Goal: Task Accomplishment & Management: Complete application form

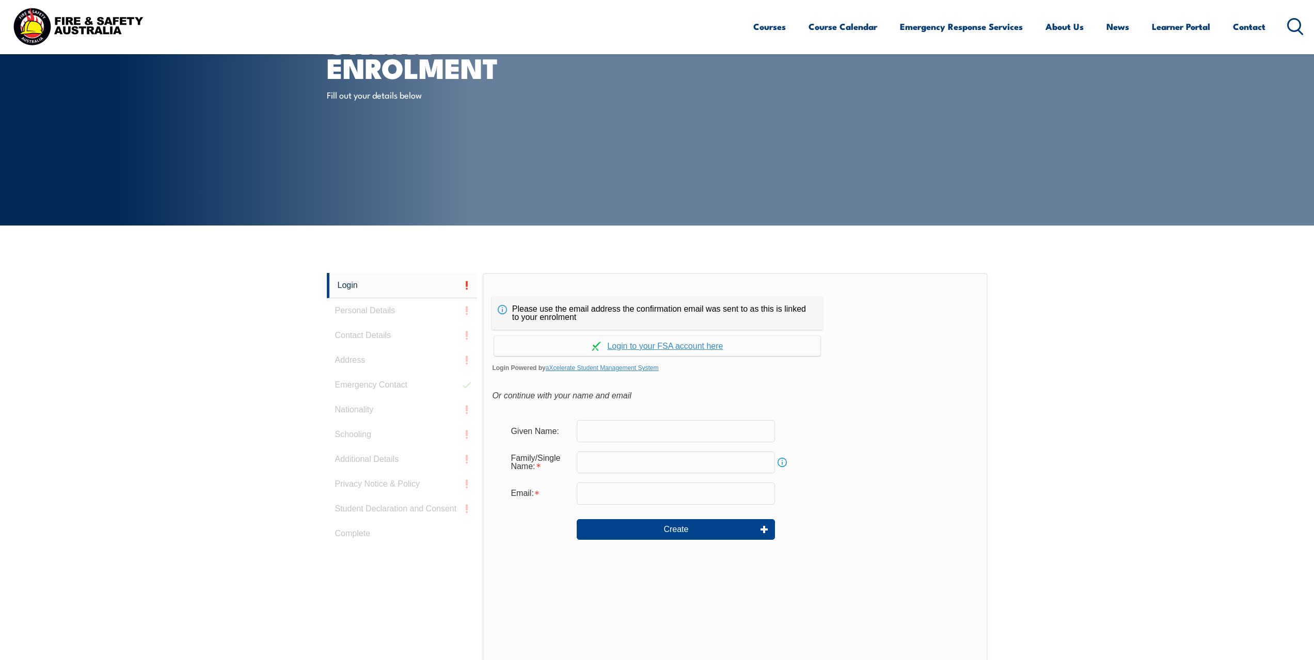
scroll to position [130, 0]
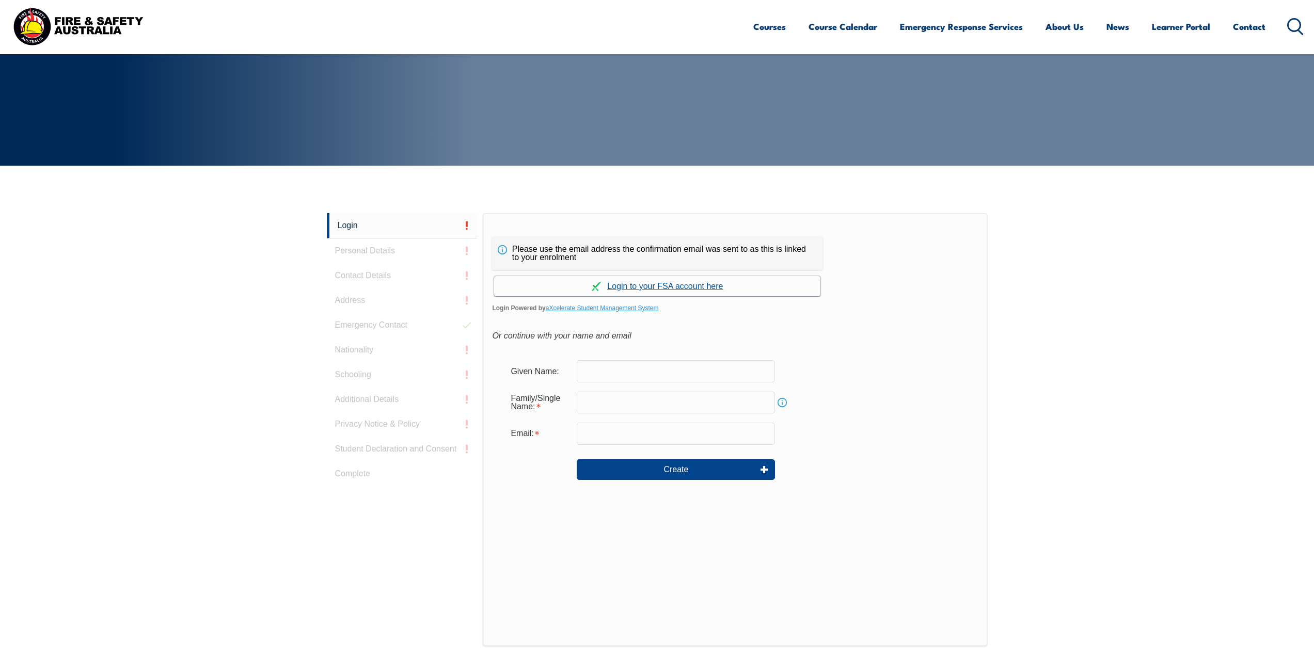
click at [654, 289] on link "Continue with aXcelerate" at bounding box center [657, 286] width 326 height 20
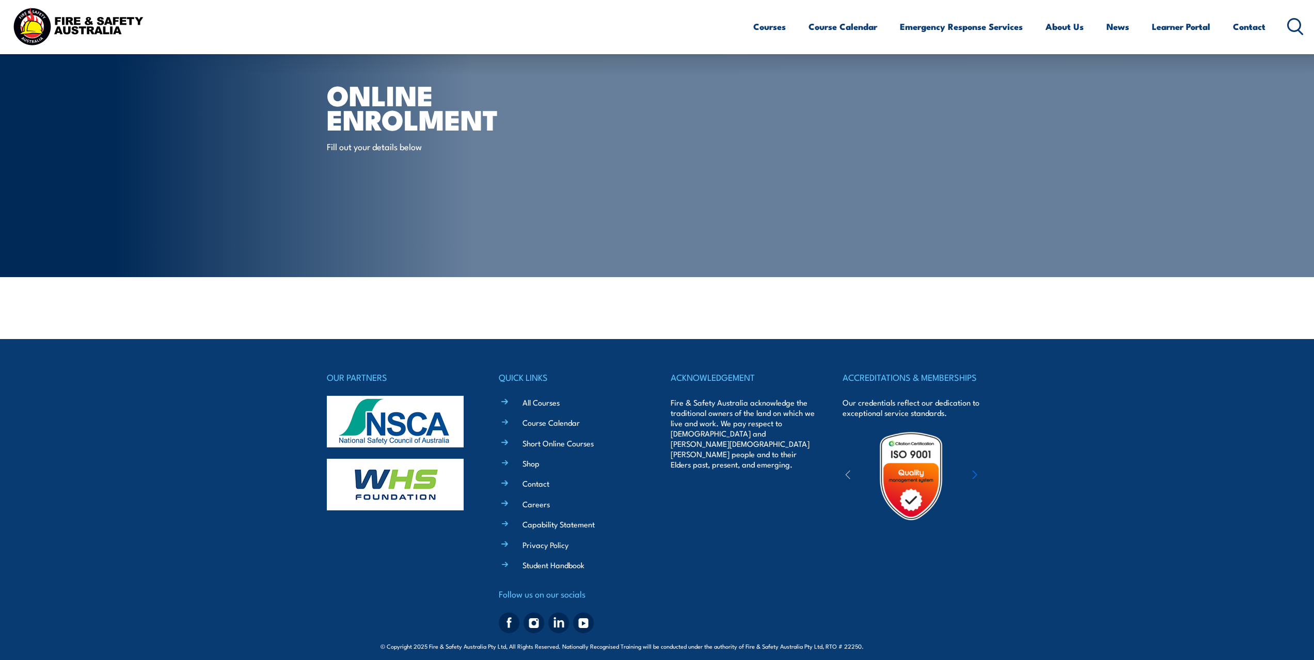
scroll to position [27, 0]
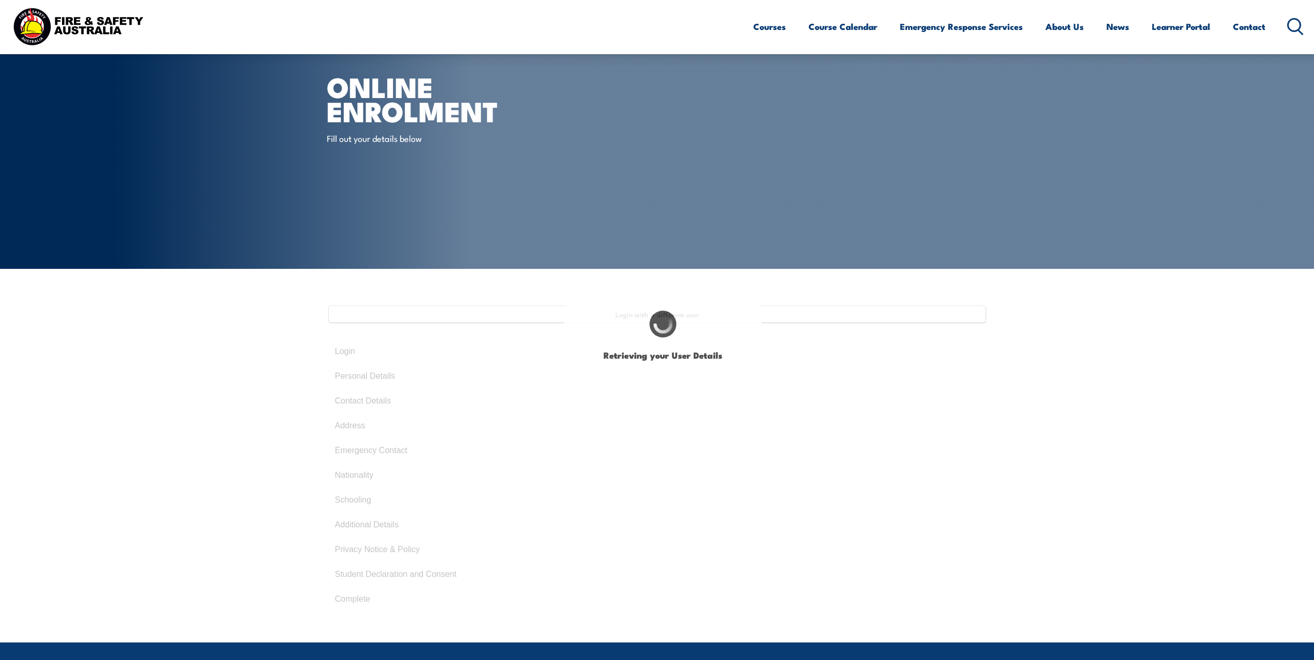
type input "Isaac"
type input "Hutchins"
type input "January 23, 1996"
type input "BL5H2RZPJV"
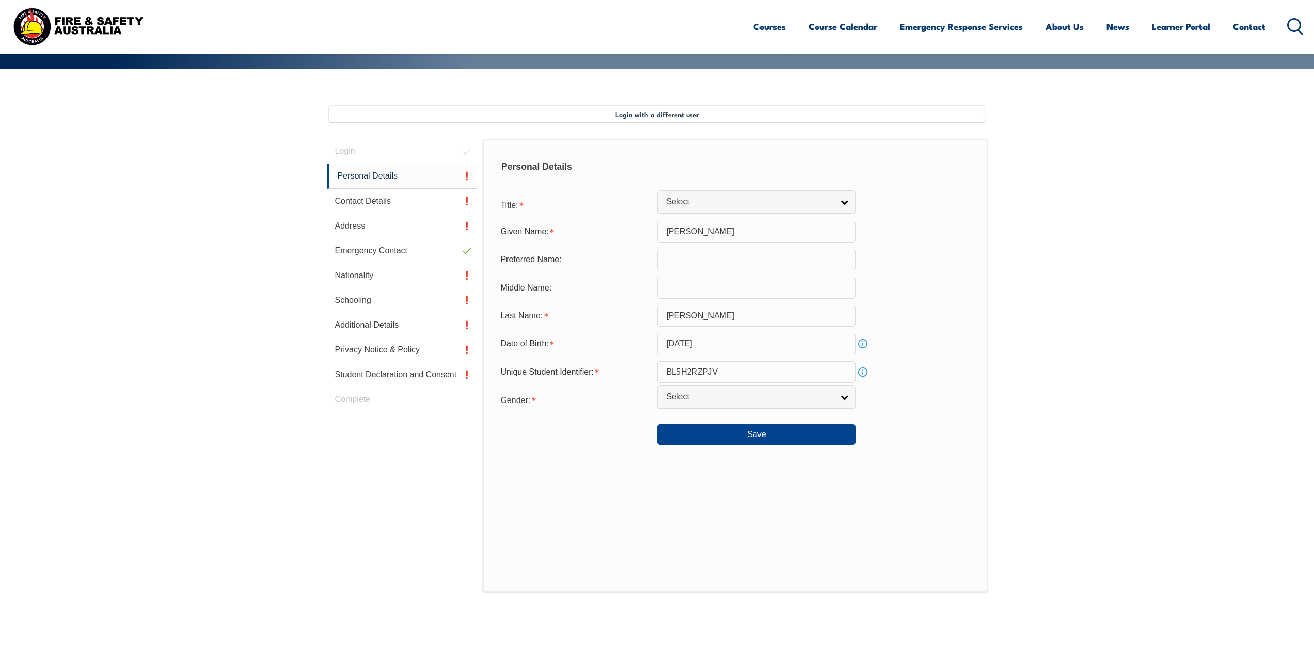
scroll to position [281, 0]
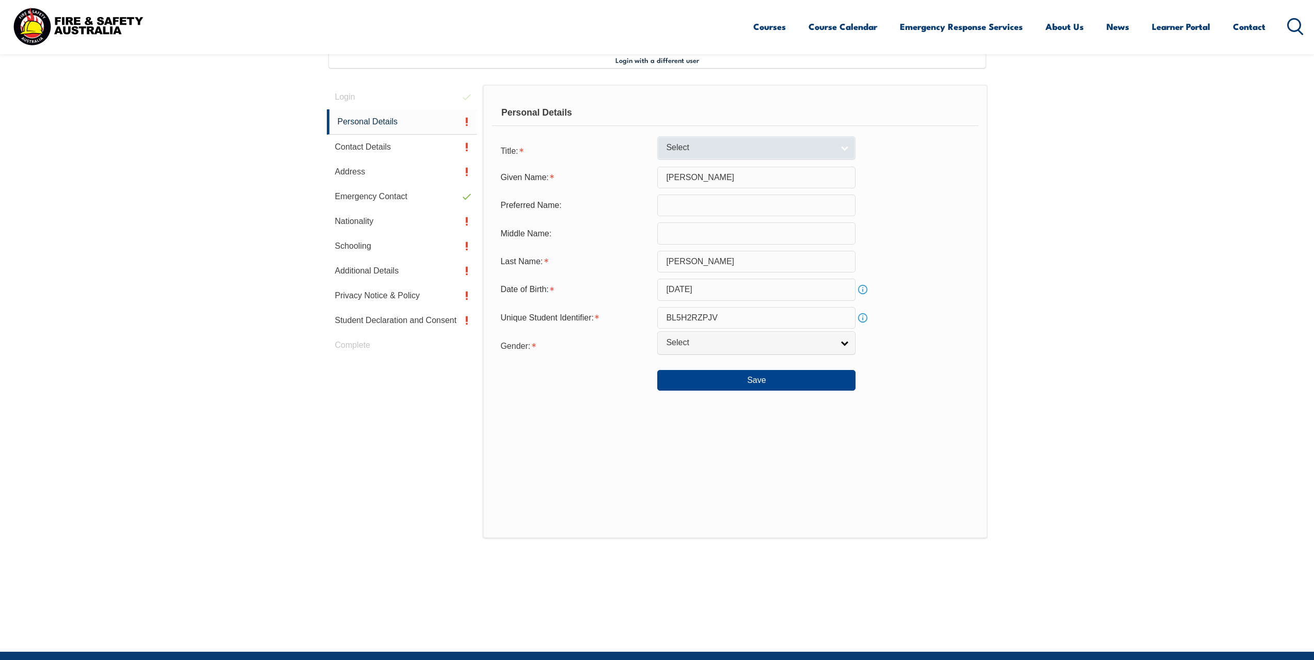
click at [724, 156] on link "Select" at bounding box center [756, 147] width 198 height 23
click at [705, 166] on li "Mr" at bounding box center [756, 165] width 193 height 13
select select "Mr"
click at [770, 383] on button "Save" at bounding box center [756, 380] width 198 height 21
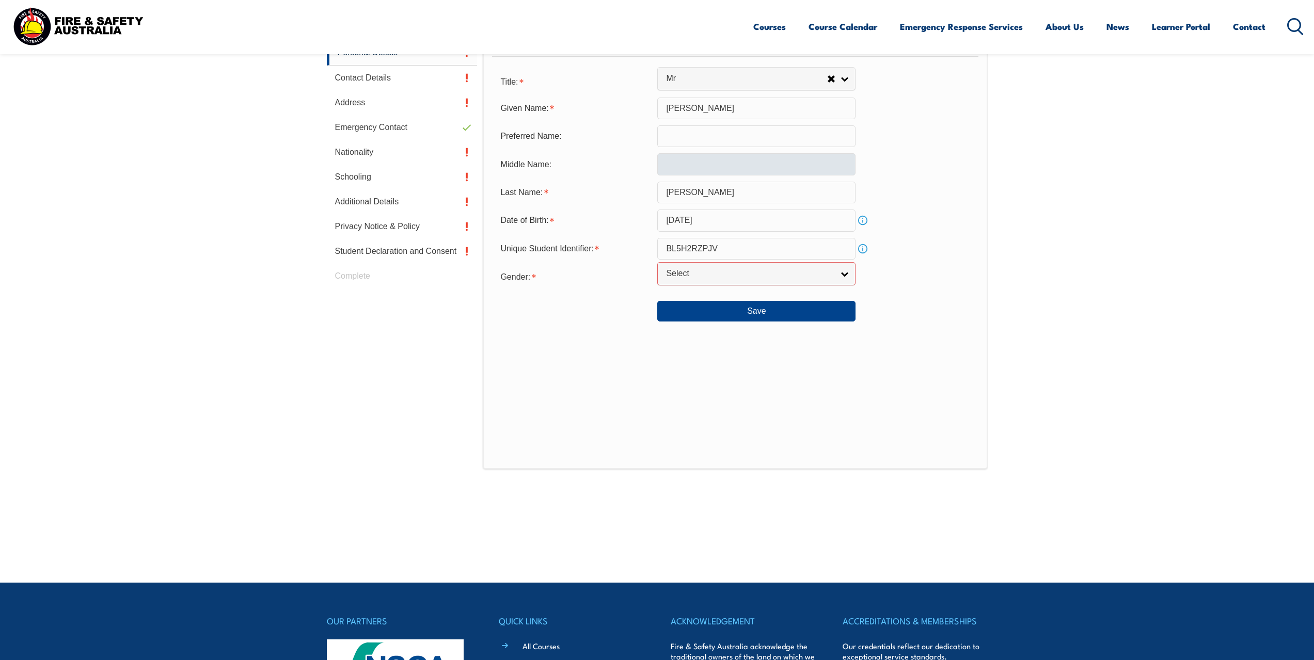
scroll to position [300, 0]
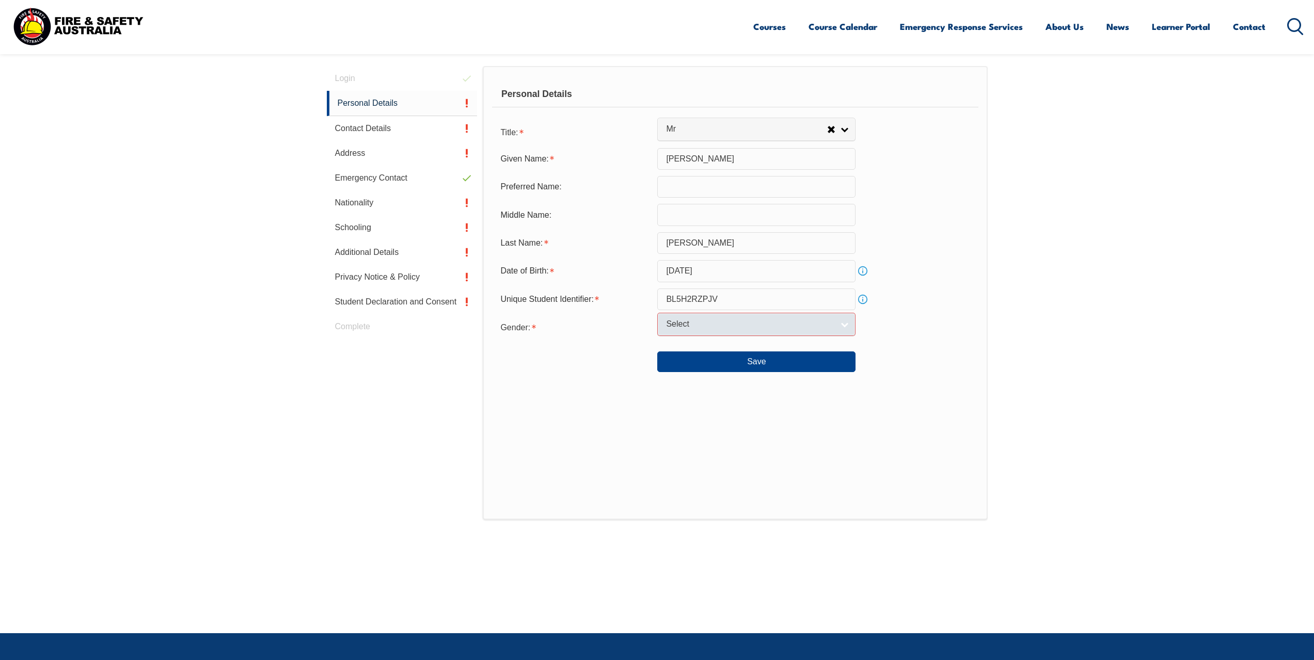
click at [685, 325] on span "Select" at bounding box center [749, 324] width 167 height 11
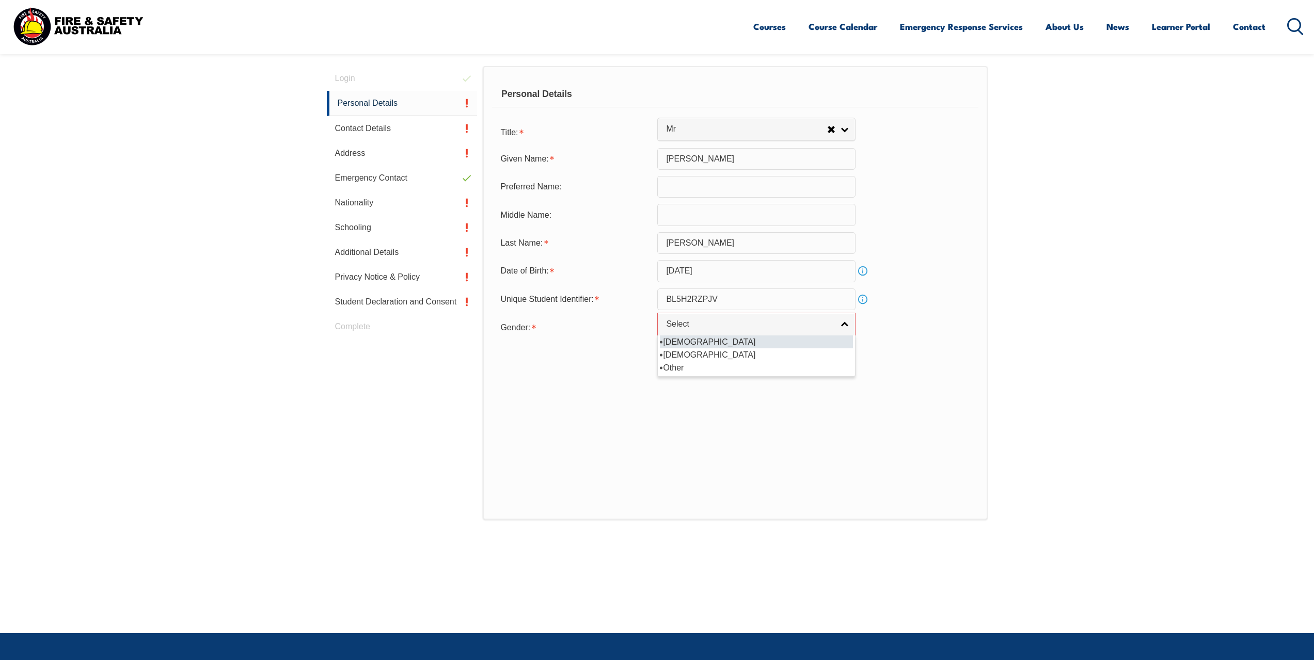
click at [680, 344] on li "[DEMOGRAPHIC_DATA]" at bounding box center [756, 341] width 193 height 13
select select "M"
click at [722, 362] on button "Save" at bounding box center [756, 361] width 198 height 21
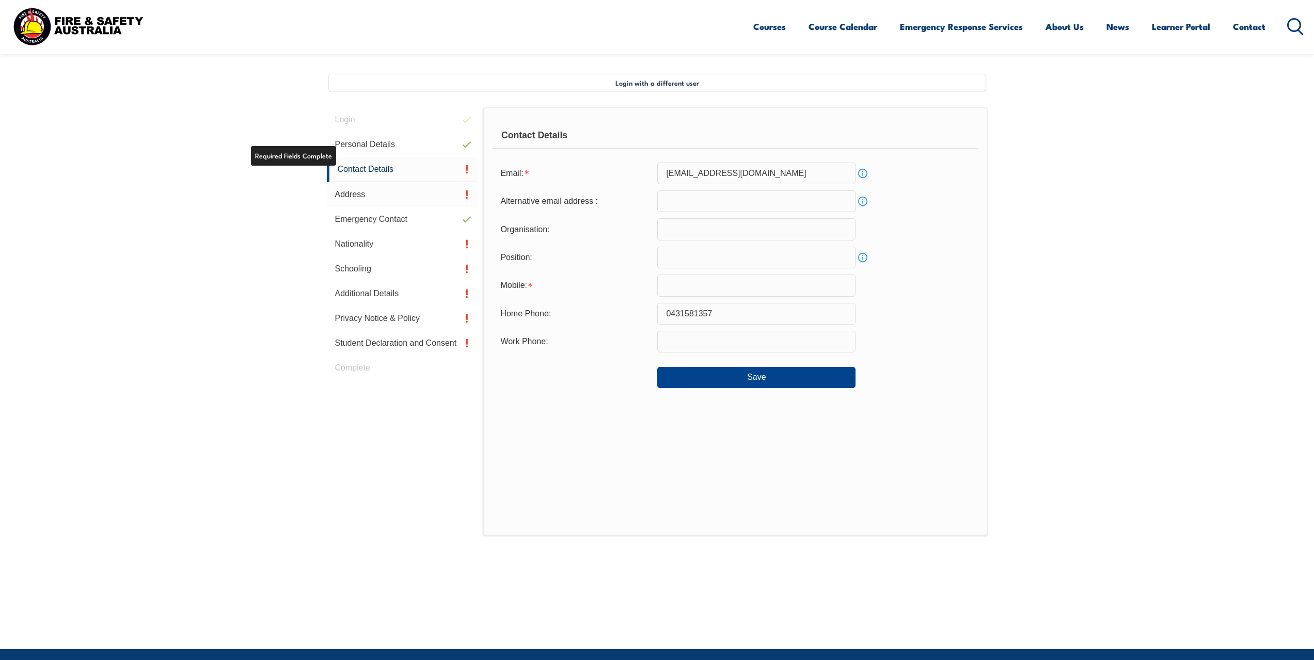
scroll to position [281, 0]
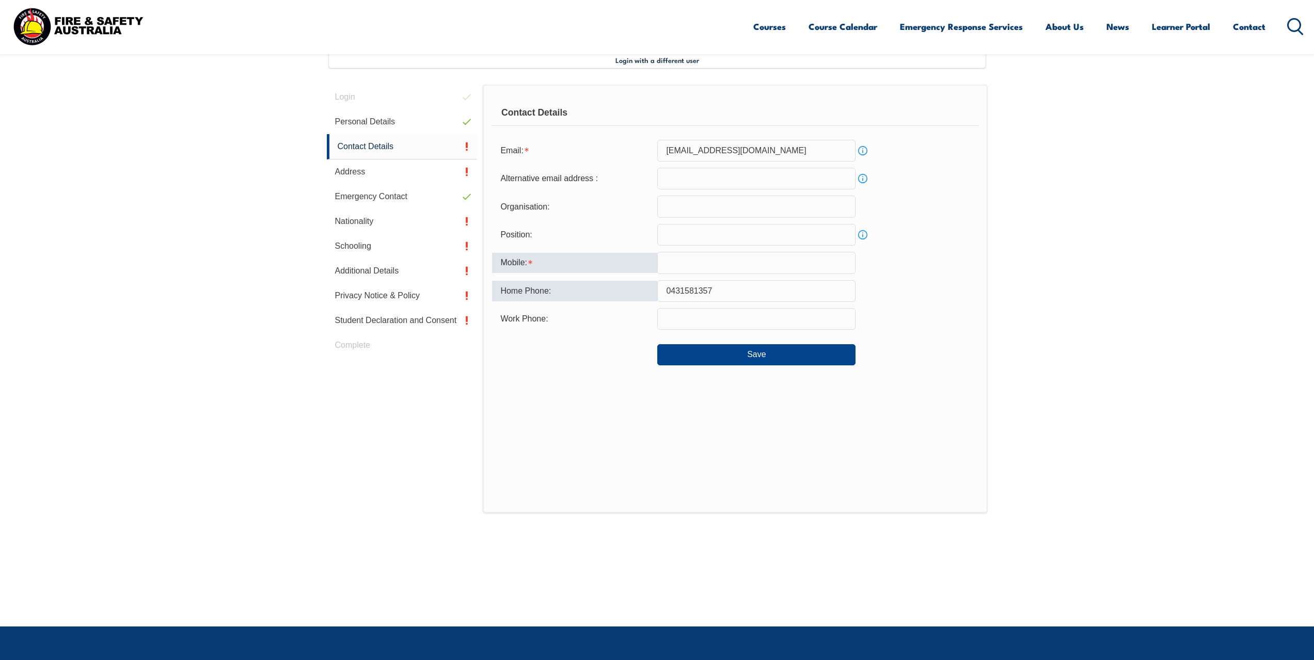
drag, startPoint x: 750, startPoint y: 289, endPoint x: 554, endPoint y: 253, distance: 199.3
click at [559, 254] on form "Email: ihutch2723@gmail.com Info Alternative email address : Info Organisation:…" at bounding box center [735, 253] width 486 height 226
click at [700, 263] on input "text" at bounding box center [756, 263] width 198 height 22
paste input "0431581357"
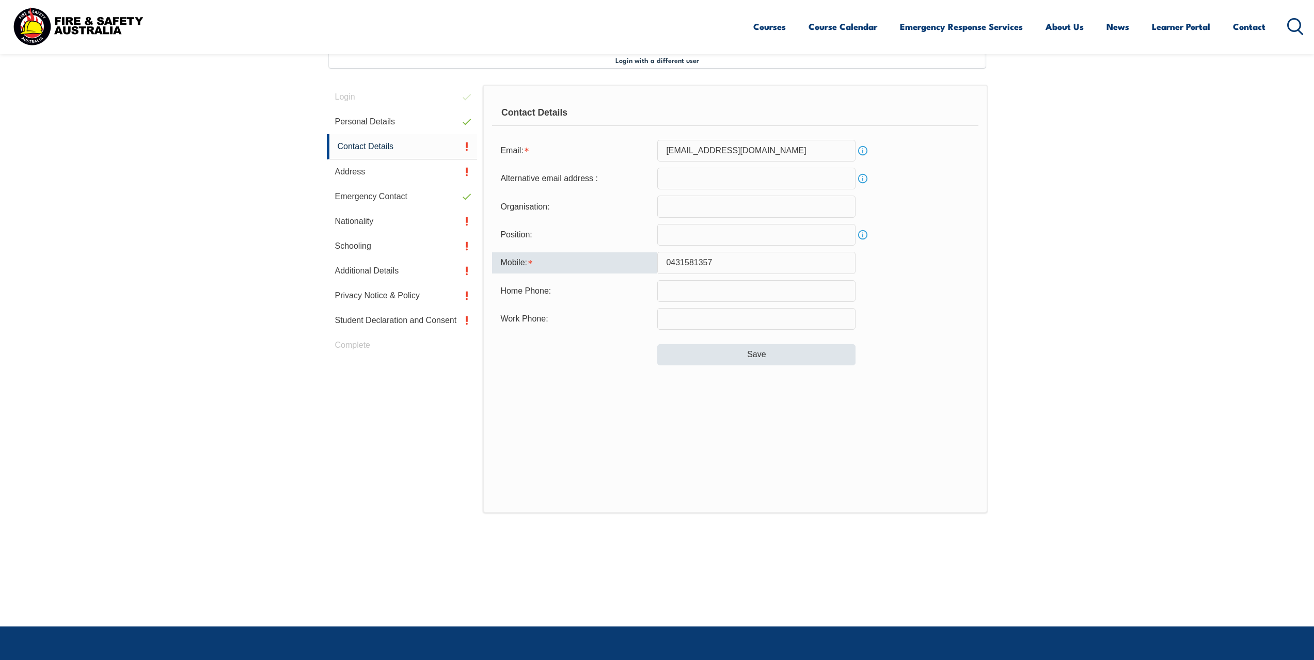
type input "0431581357"
click at [712, 358] on button "Save" at bounding box center [756, 354] width 198 height 21
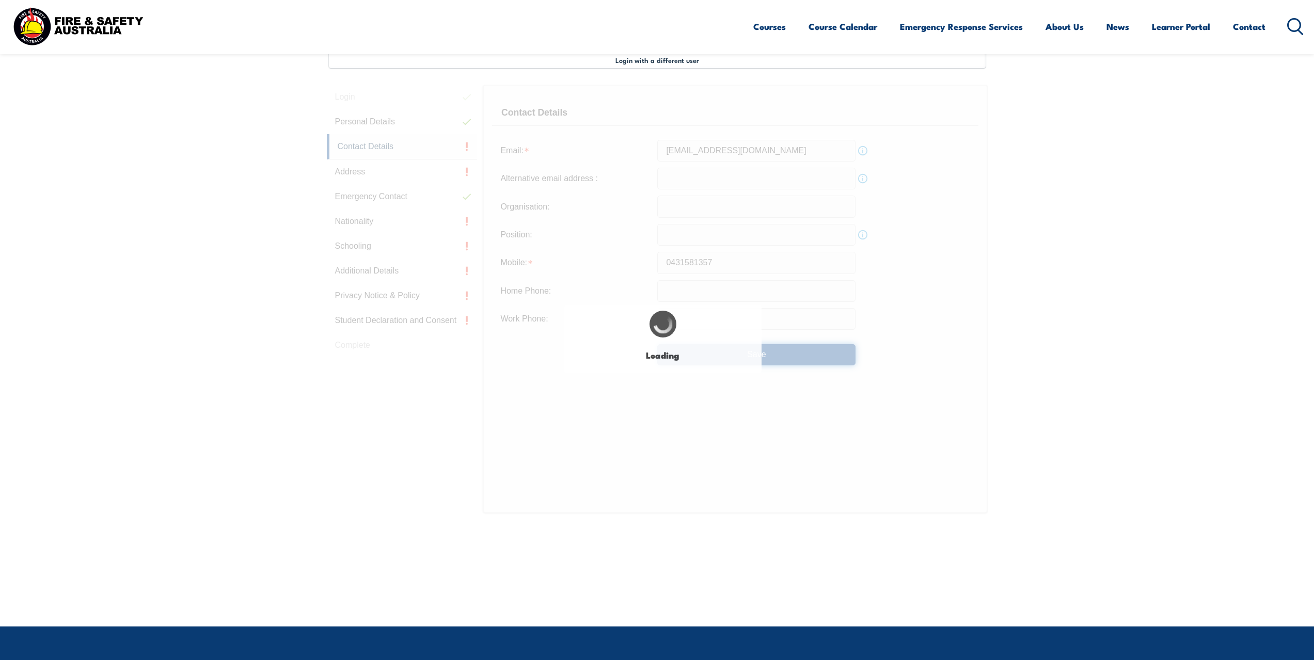
type input "0431581357"
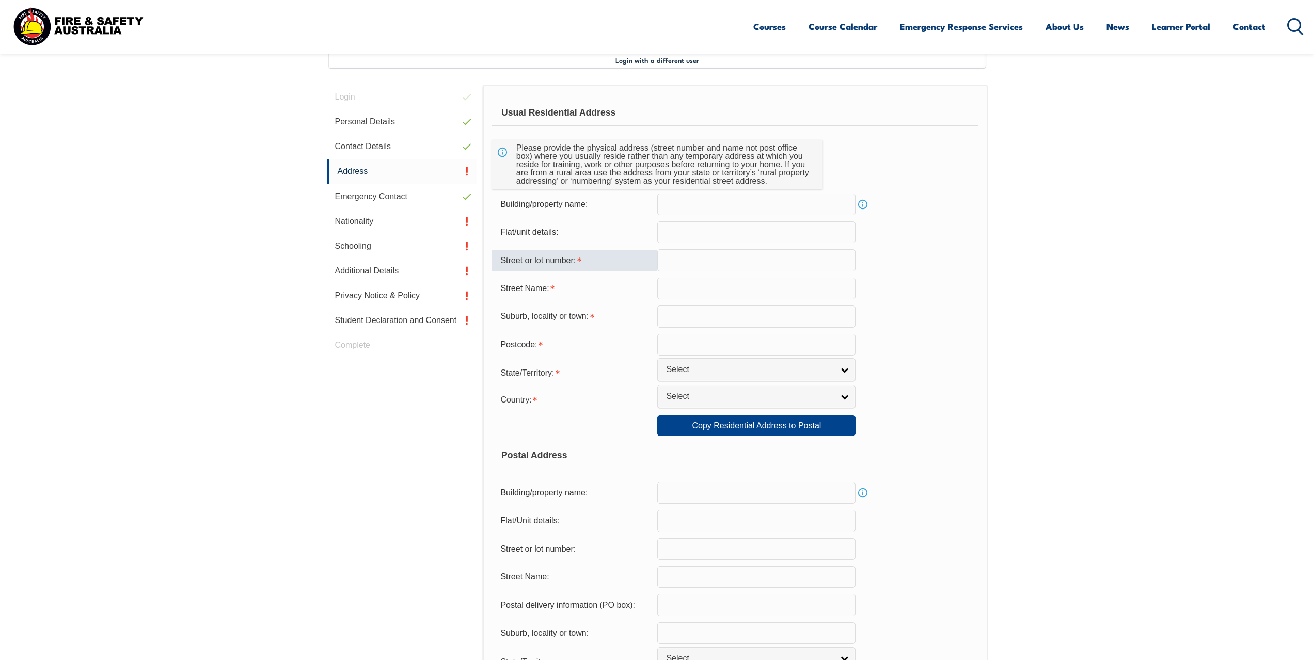
click at [697, 261] on input "text" at bounding box center [756, 260] width 198 height 22
type input "9a"
type input "9a Penney's rise"
type input "Penney's rise"
type input "Onkaparinga rise"
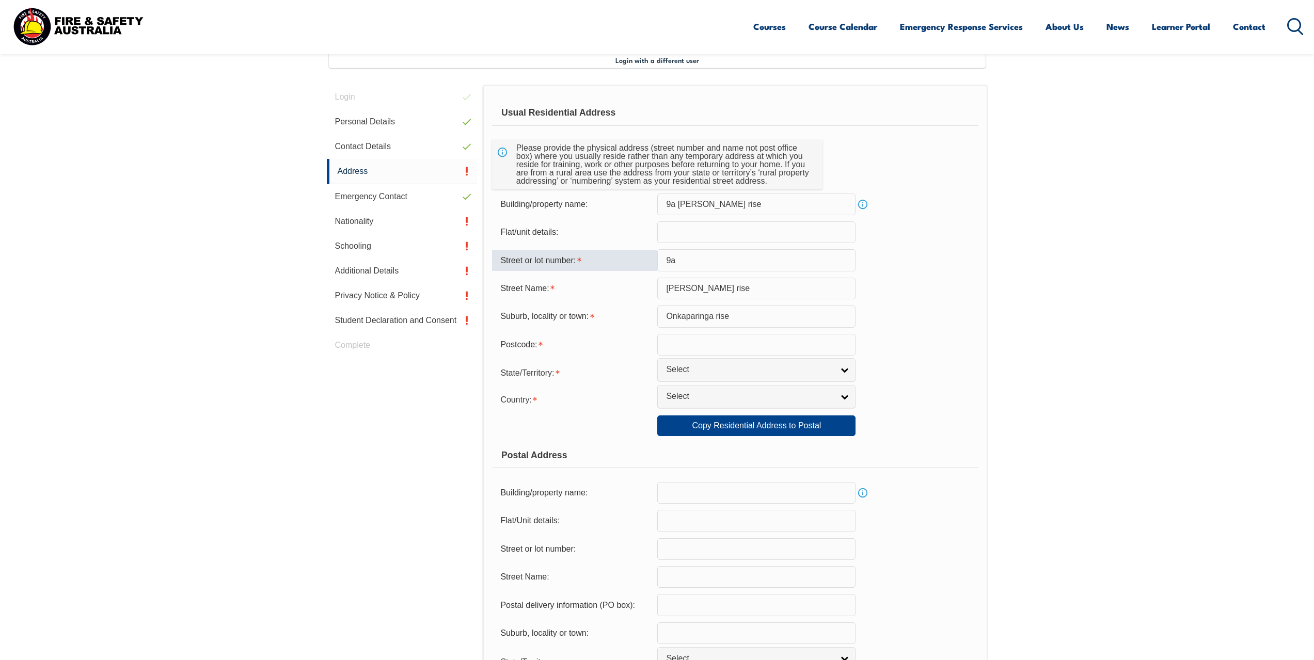
type input "5163"
select select "SA"
type input "SA"
select select "1101"
type input "SA"
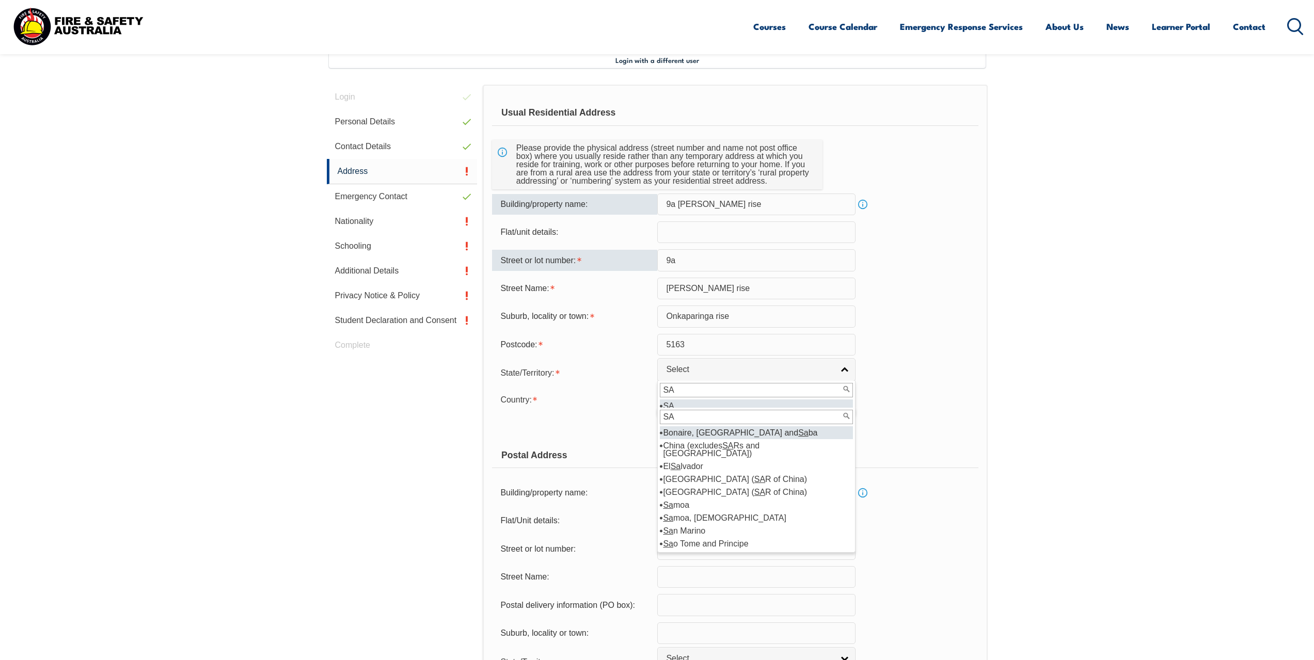
drag, startPoint x: 747, startPoint y: 204, endPoint x: 615, endPoint y: 222, distance: 132.8
click at [616, 222] on form "Usual Residential Address Please provide the physical address (street number an…" at bounding box center [735, 430] width 486 height 661
drag, startPoint x: 944, startPoint y: 268, endPoint x: 869, endPoint y: 332, distance: 98.8
click at [943, 268] on div "Street or lot number: 9a" at bounding box center [735, 260] width 486 height 22
click at [697, 416] on input "SA" at bounding box center [756, 417] width 193 height 14
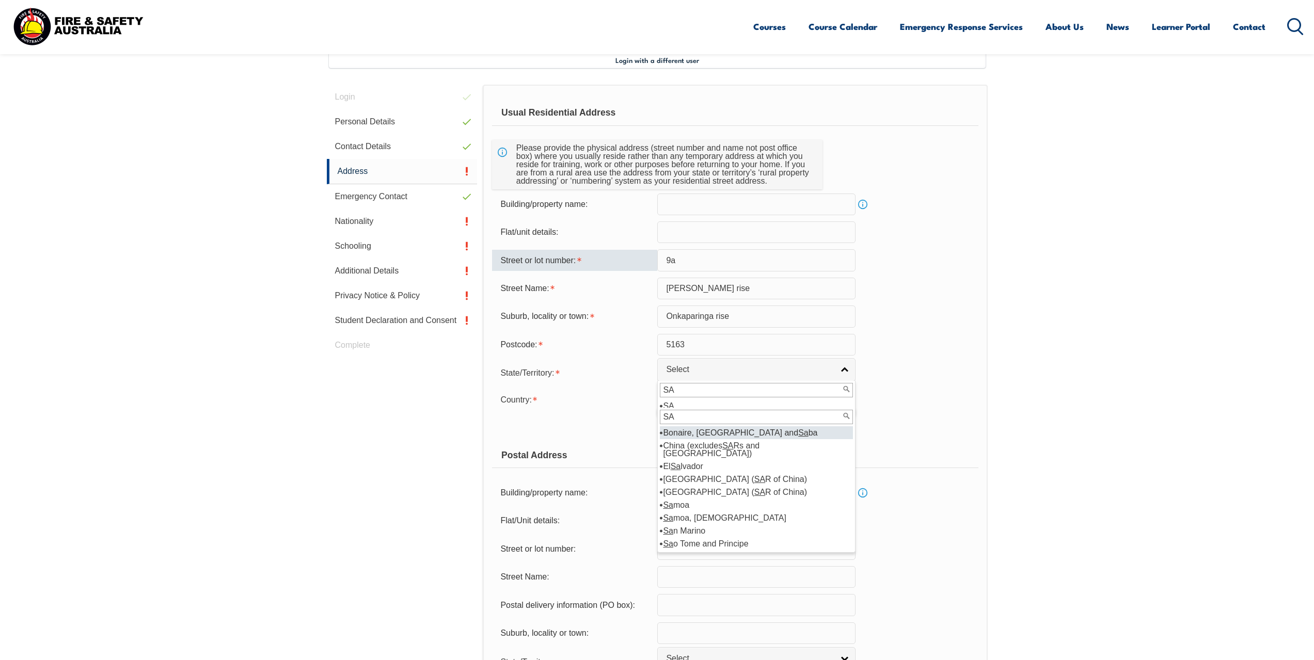
click at [615, 412] on form "Usual Residential Address Please provide the physical address (street number an…" at bounding box center [735, 430] width 486 height 661
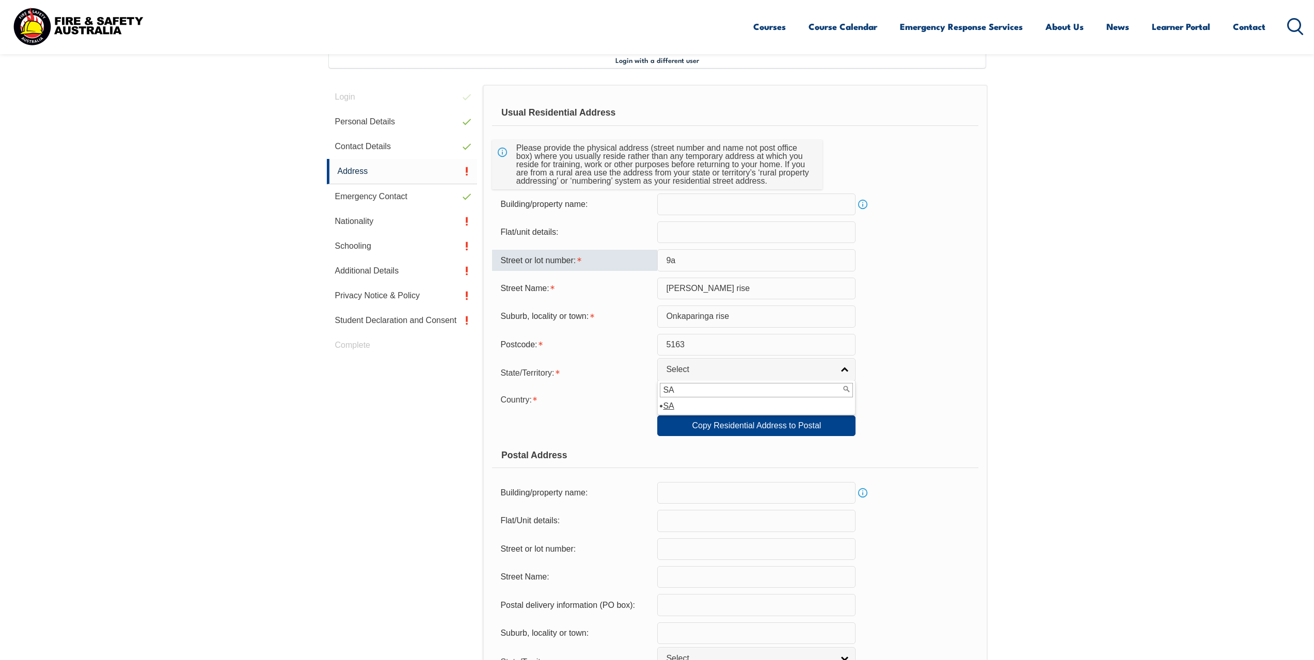
click at [872, 379] on div "State/Territory: NSW VIC QLD SA WA TAS NT ACT Other Australian Territory Overse…" at bounding box center [735, 372] width 486 height 21
click at [779, 394] on input "SA" at bounding box center [756, 390] width 193 height 14
click at [686, 374] on span "Select" at bounding box center [749, 369] width 167 height 11
click at [693, 367] on span "Select" at bounding box center [749, 369] width 167 height 11
click at [689, 404] on li "SA" at bounding box center [756, 406] width 193 height 13
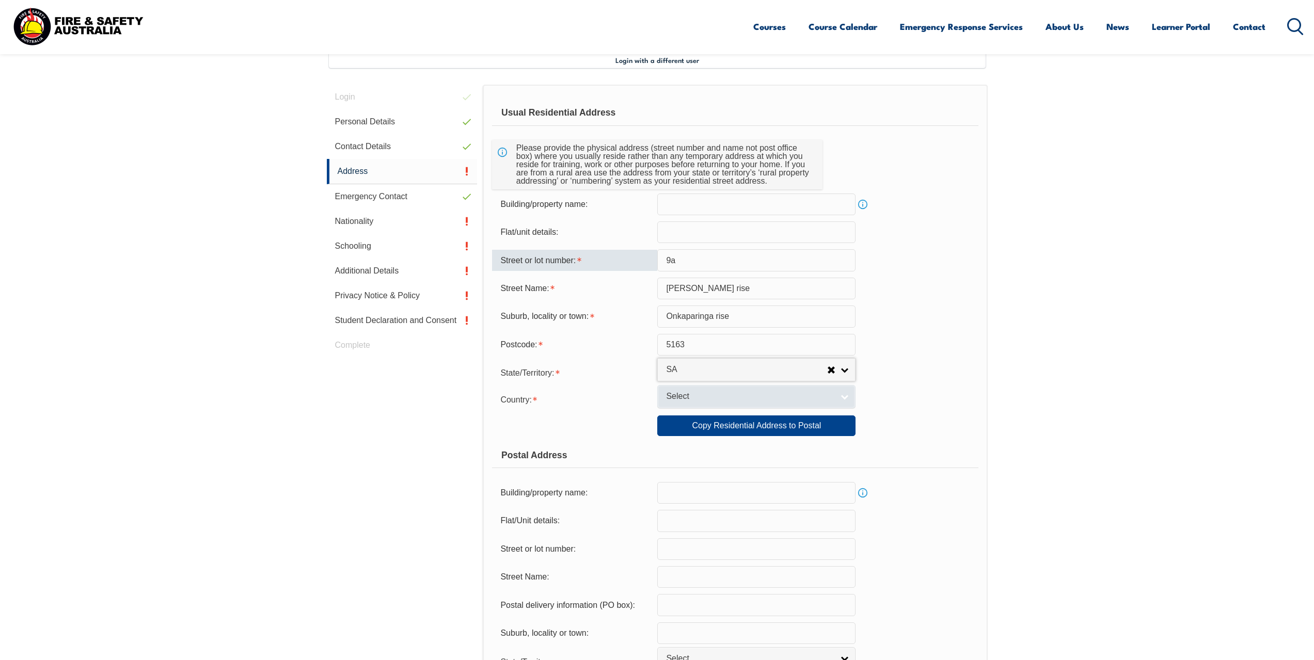
click at [687, 403] on link "Select" at bounding box center [756, 396] width 198 height 23
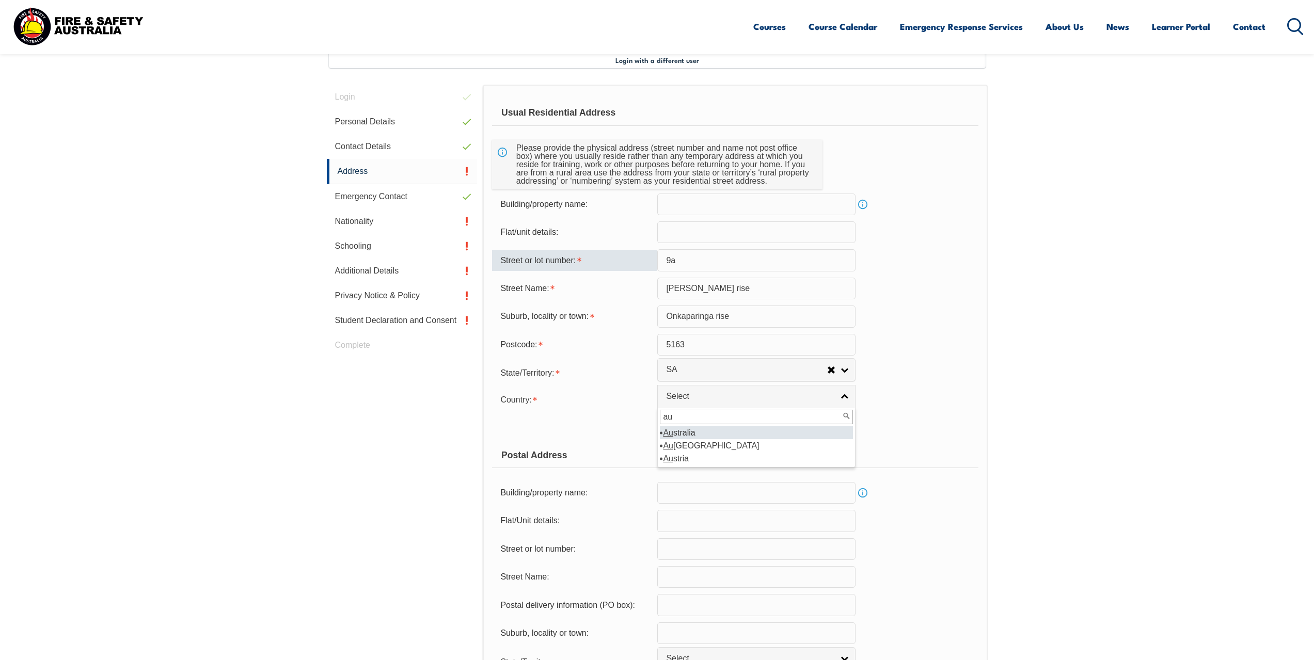
type input "au"
drag, startPoint x: 701, startPoint y: 434, endPoint x: 640, endPoint y: 413, distance: 65.0
click at [701, 434] on li "Au stralia" at bounding box center [756, 432] width 193 height 13
click at [693, 429] on link "Copy Residential Address to Postal" at bounding box center [756, 426] width 198 height 21
type input "9a"
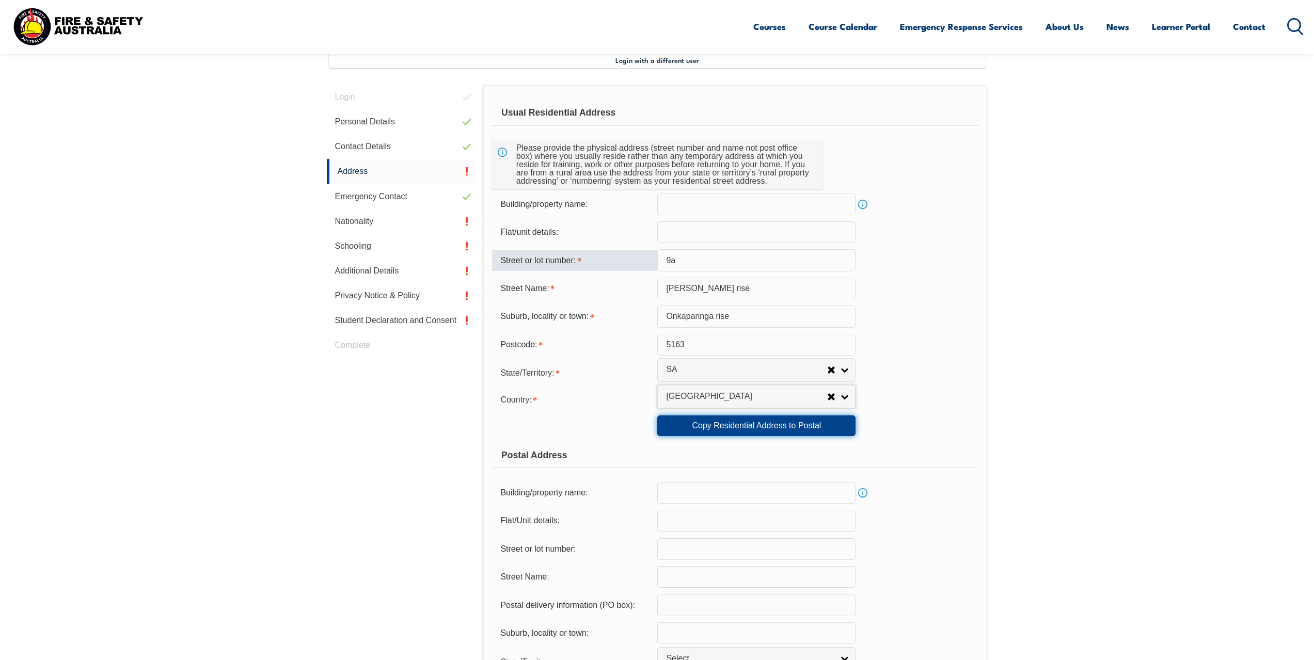
type input "Penney's rise"
type input "Onkaparinga rise"
select select "SA"
type input "5163"
select select "1101"
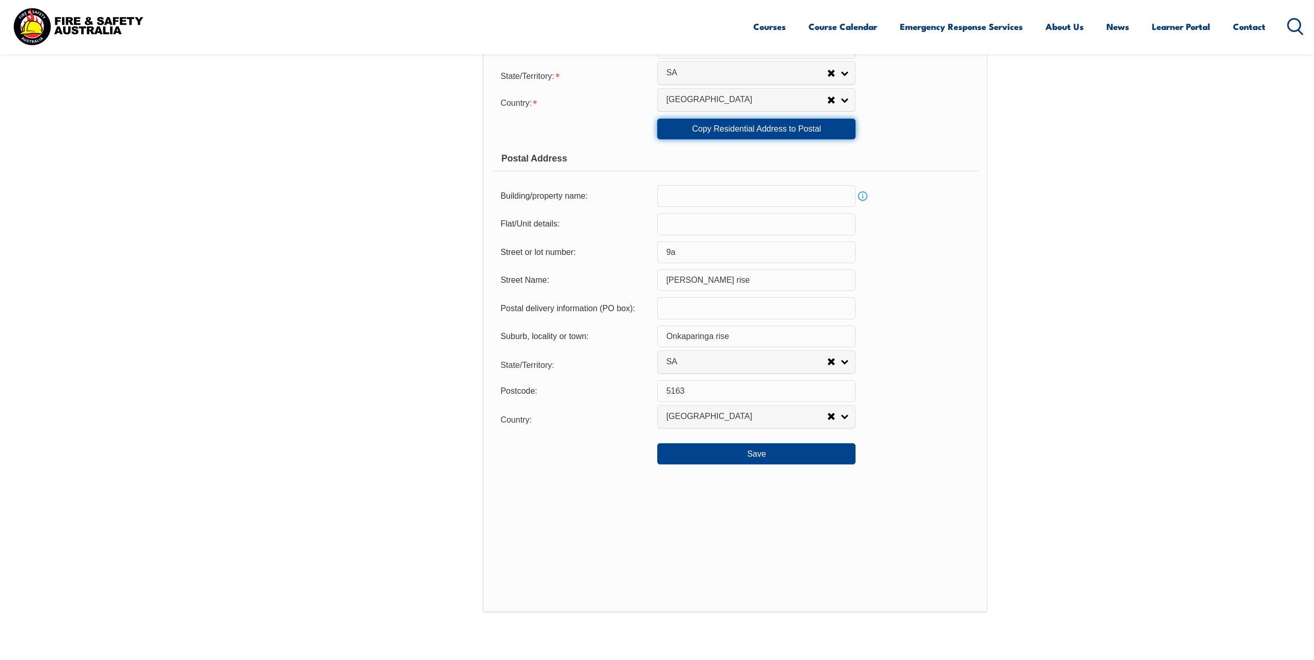
scroll to position [591, 0]
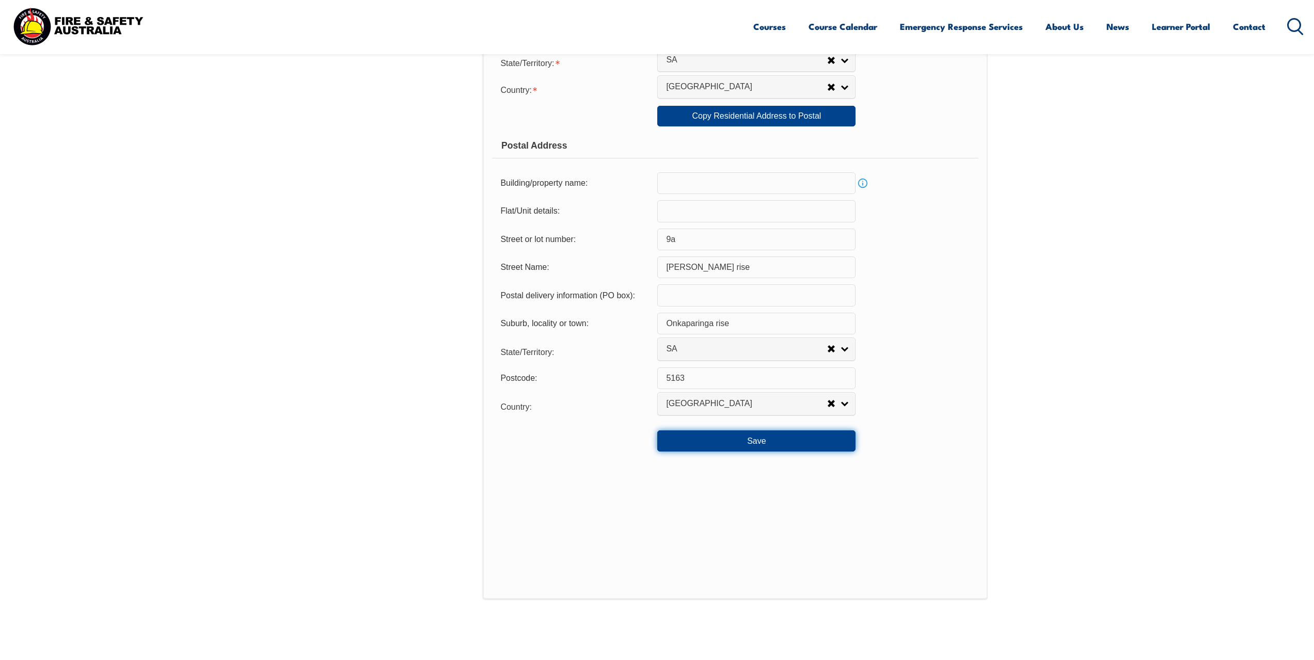
click at [762, 443] on button "Save" at bounding box center [756, 440] width 198 height 21
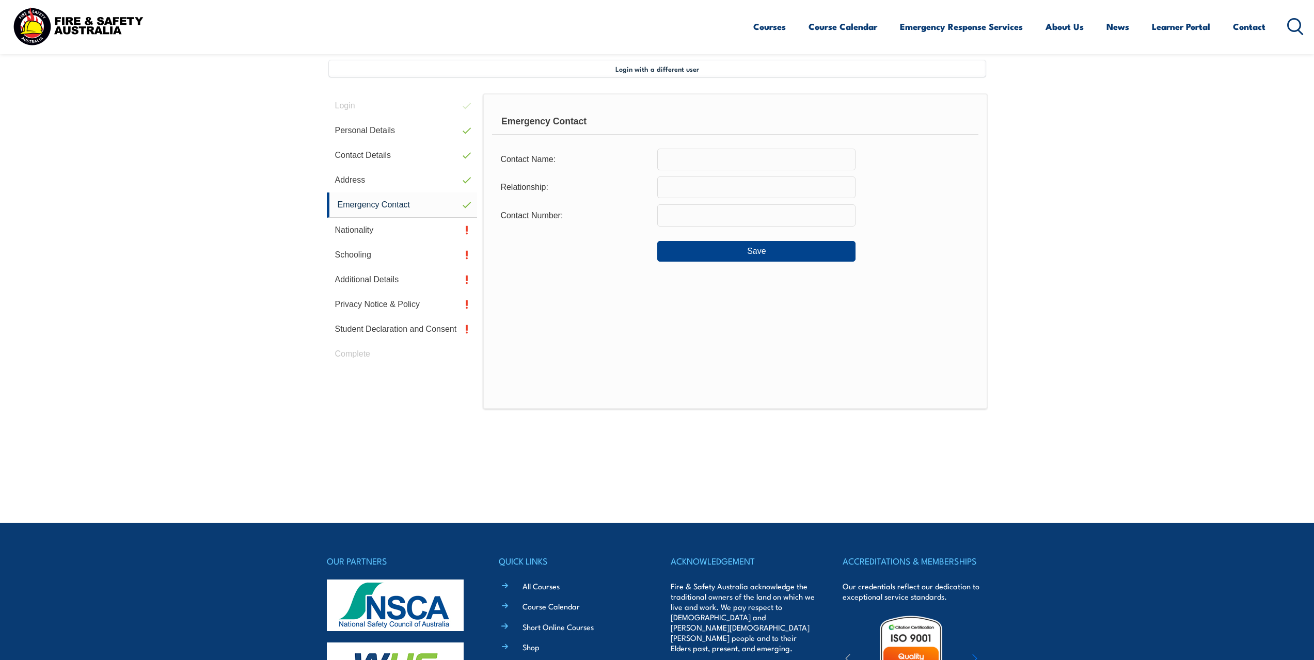
scroll to position [281, 0]
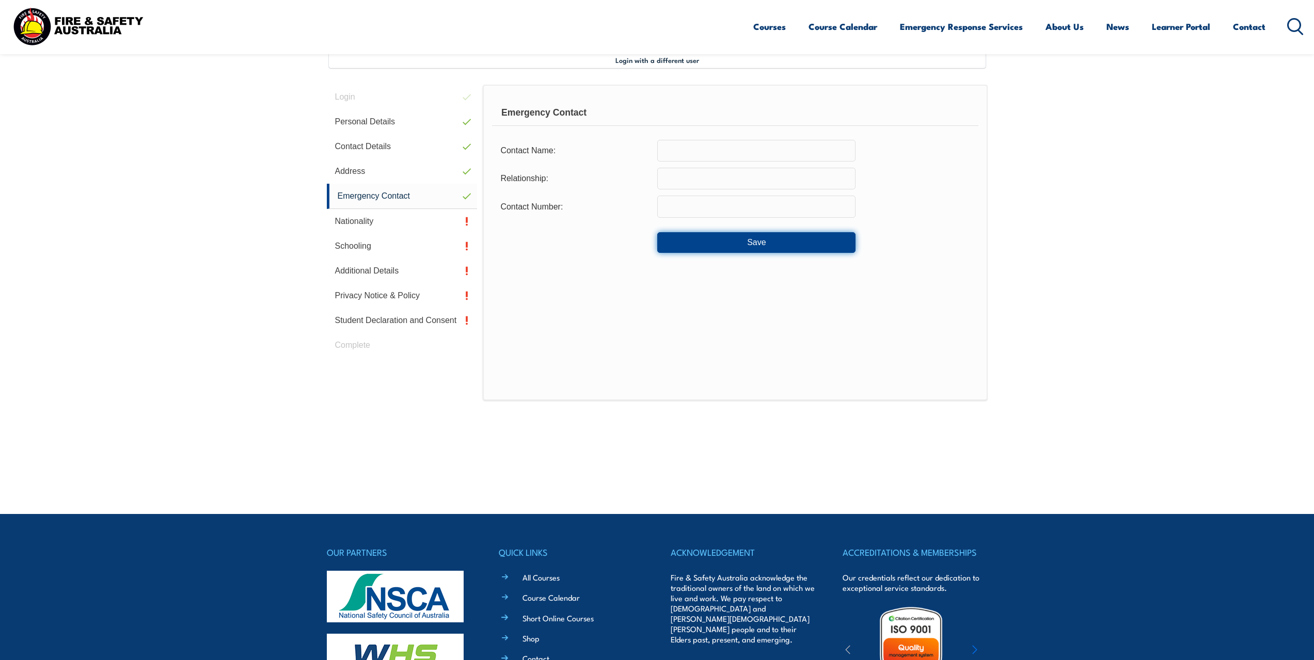
click at [752, 235] on button "Save" at bounding box center [756, 242] width 198 height 21
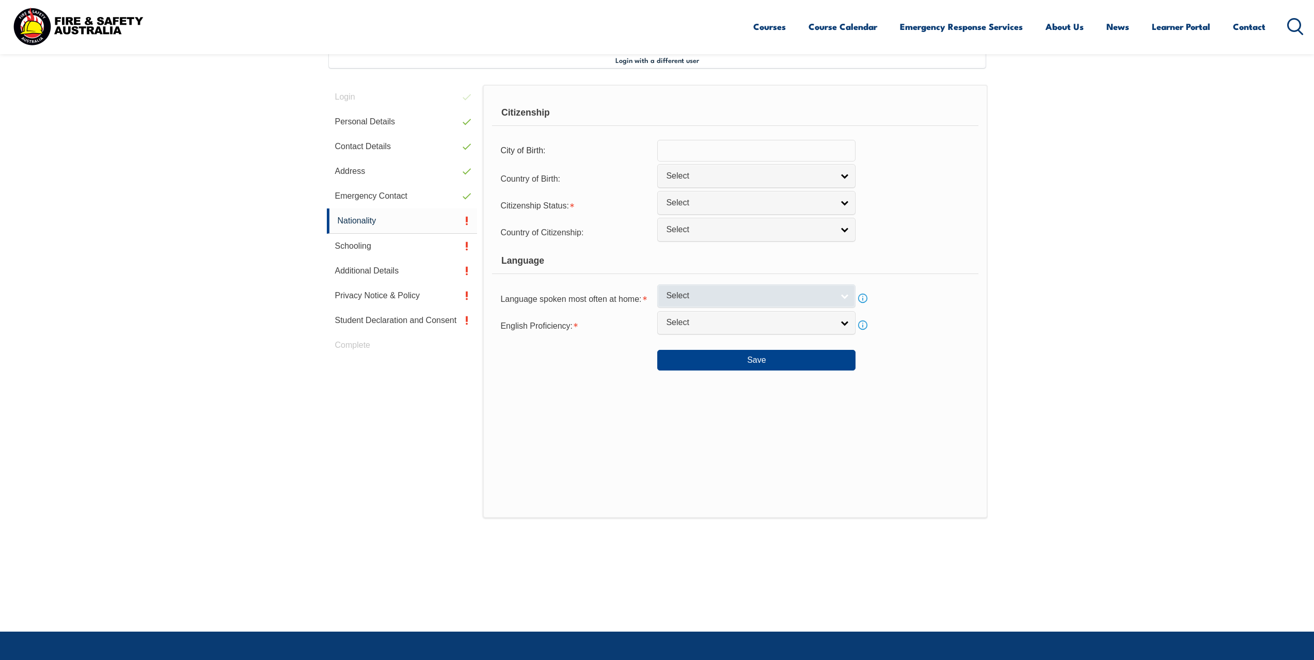
click at [698, 300] on span "Select" at bounding box center [749, 296] width 167 height 11
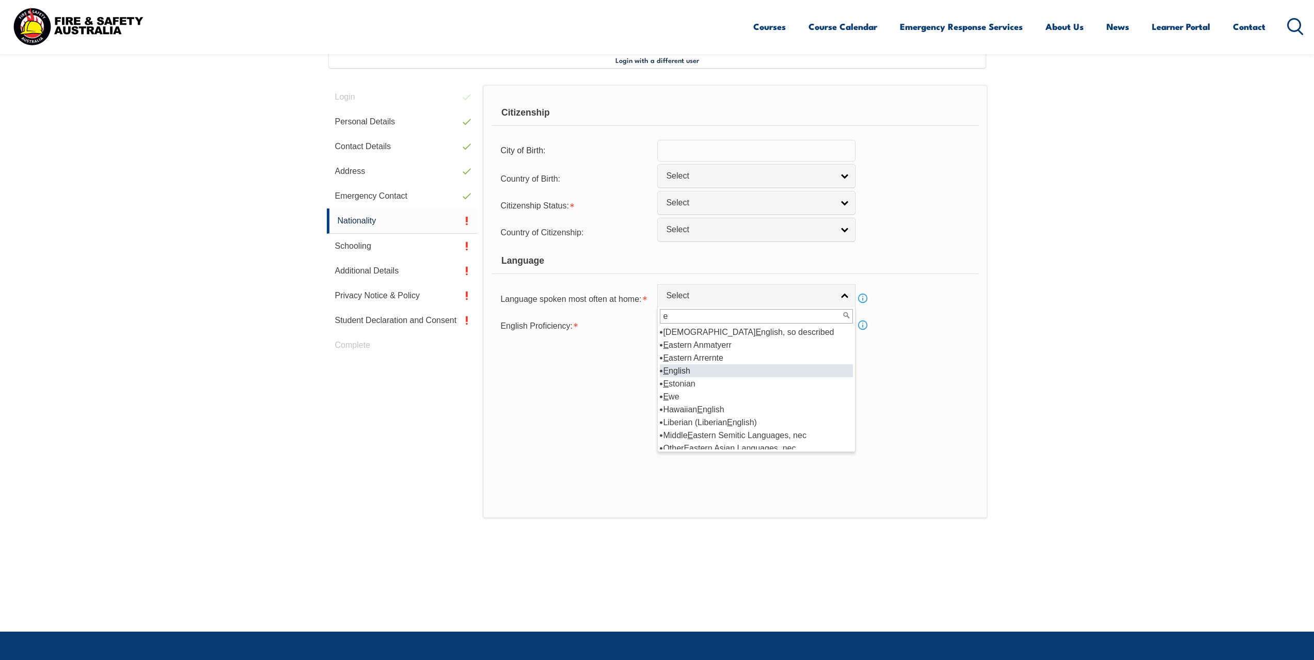
type input "e"
click at [687, 374] on li "E nglish" at bounding box center [756, 370] width 193 height 13
select select "1201"
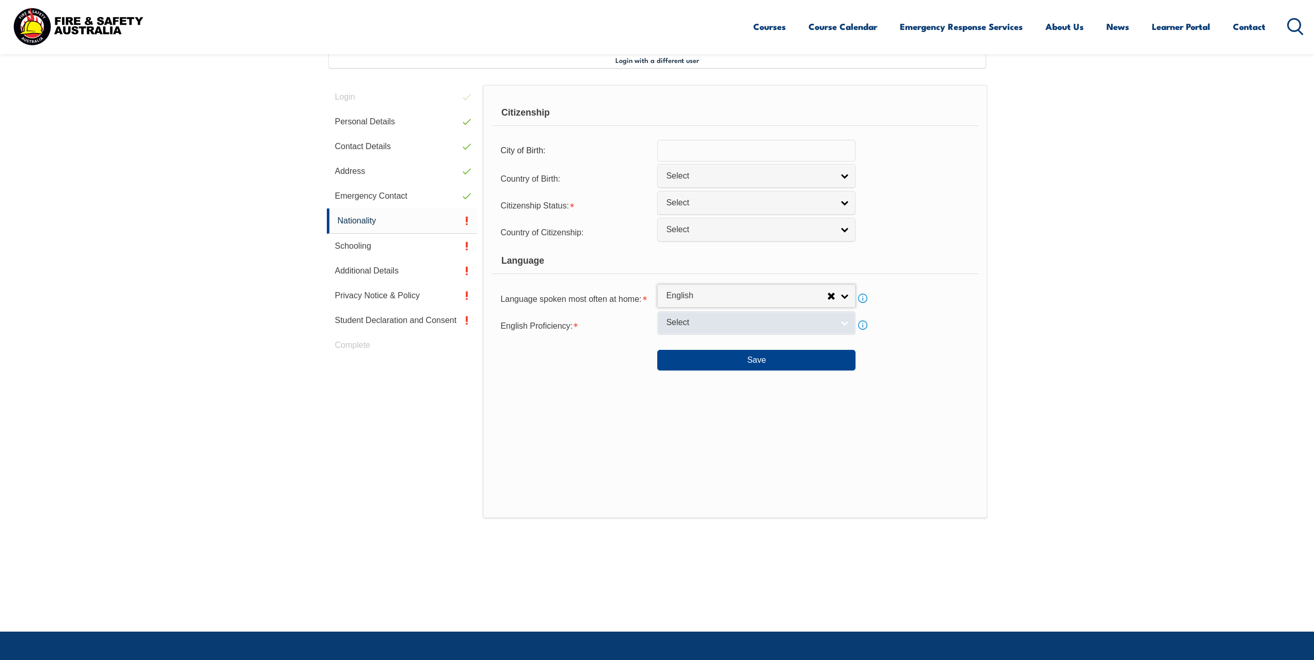
click at [699, 317] on link "Select" at bounding box center [756, 322] width 198 height 23
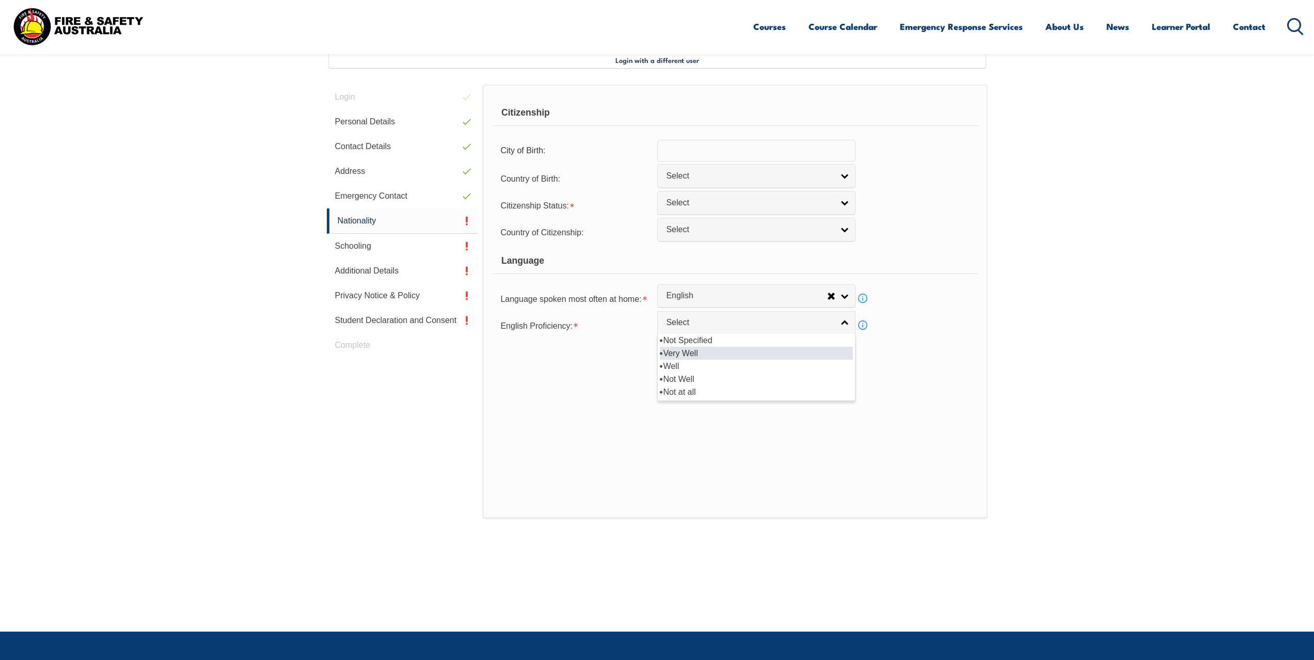
click at [706, 350] on li "Very Well" at bounding box center [756, 353] width 193 height 13
select select "1"
click at [716, 353] on button "Save" at bounding box center [756, 360] width 198 height 21
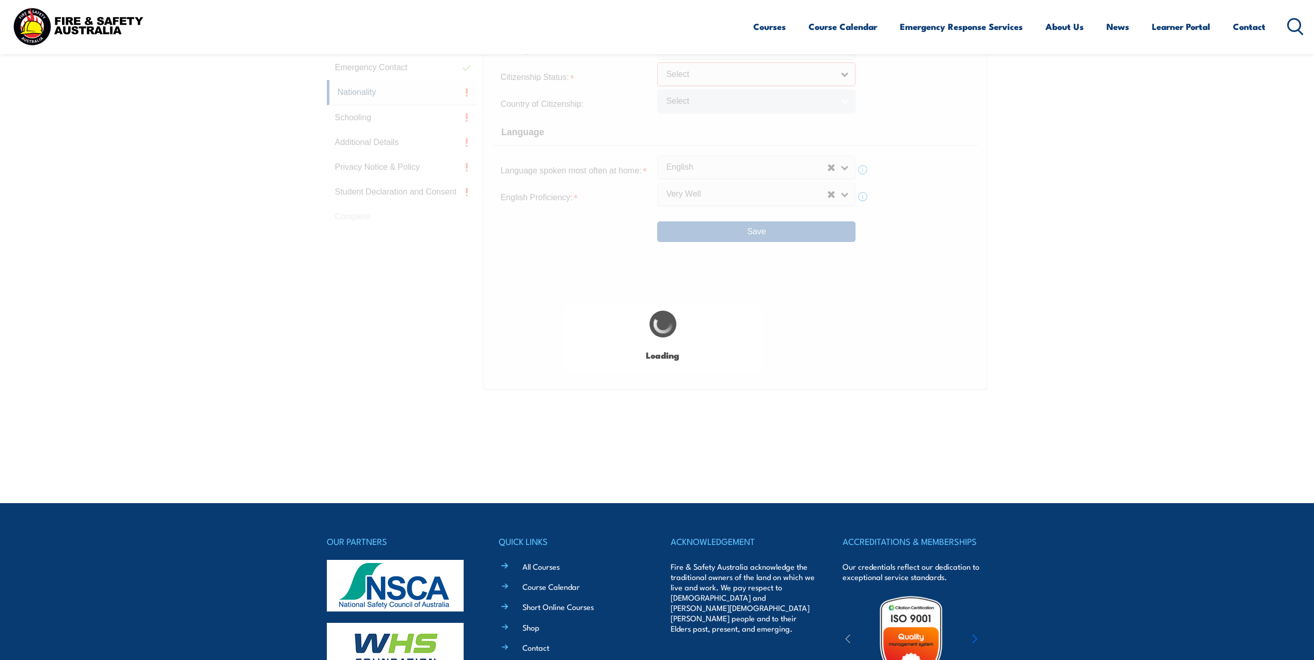
scroll to position [420, 0]
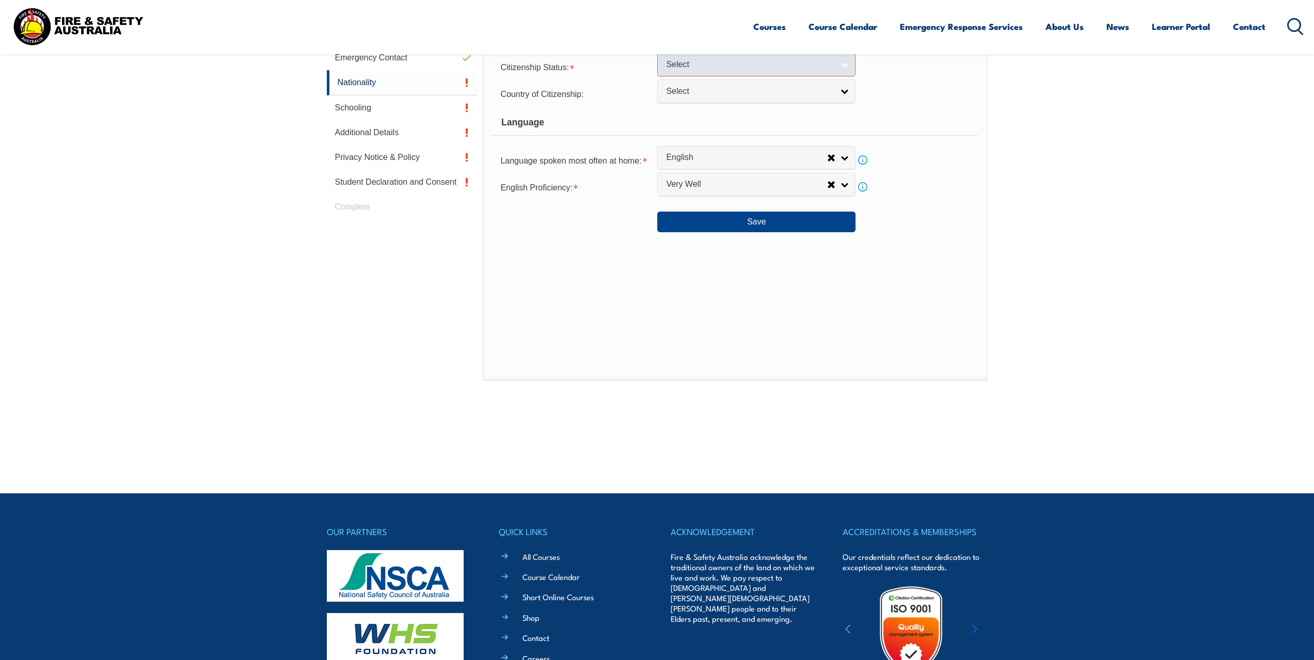
click at [697, 62] on span "Select" at bounding box center [749, 64] width 167 height 11
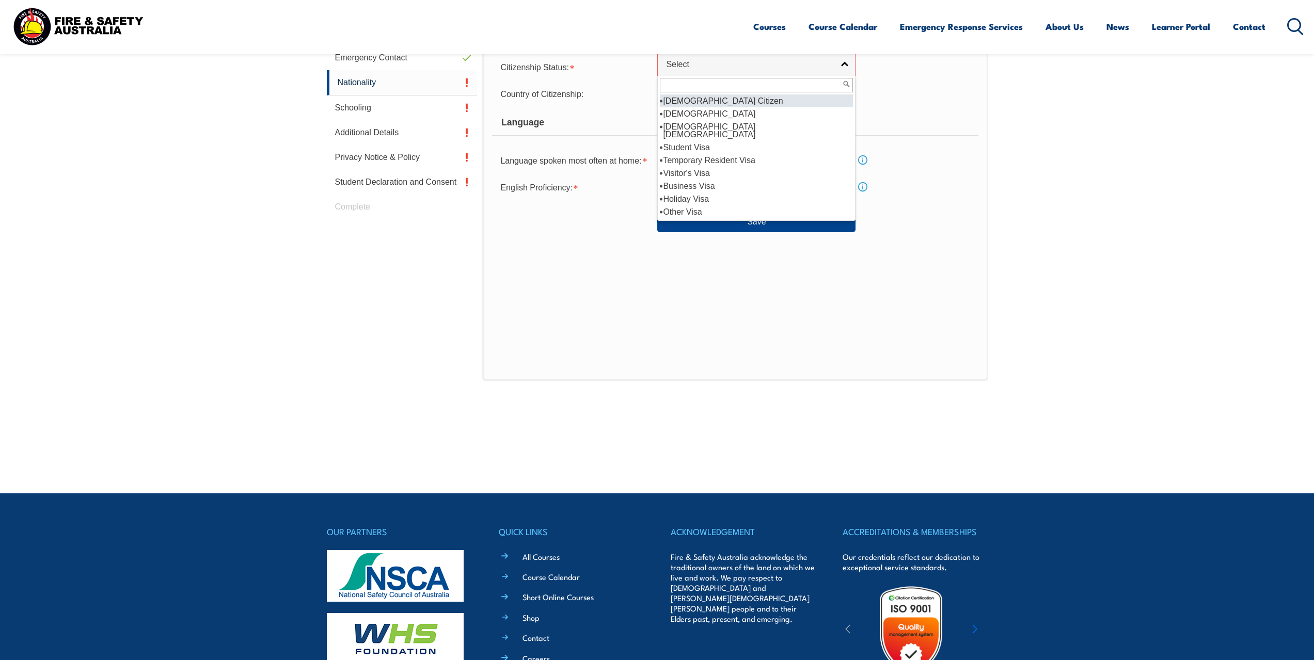
click at [710, 100] on li "[DEMOGRAPHIC_DATA] Citizen" at bounding box center [756, 100] width 193 height 13
select select "1"
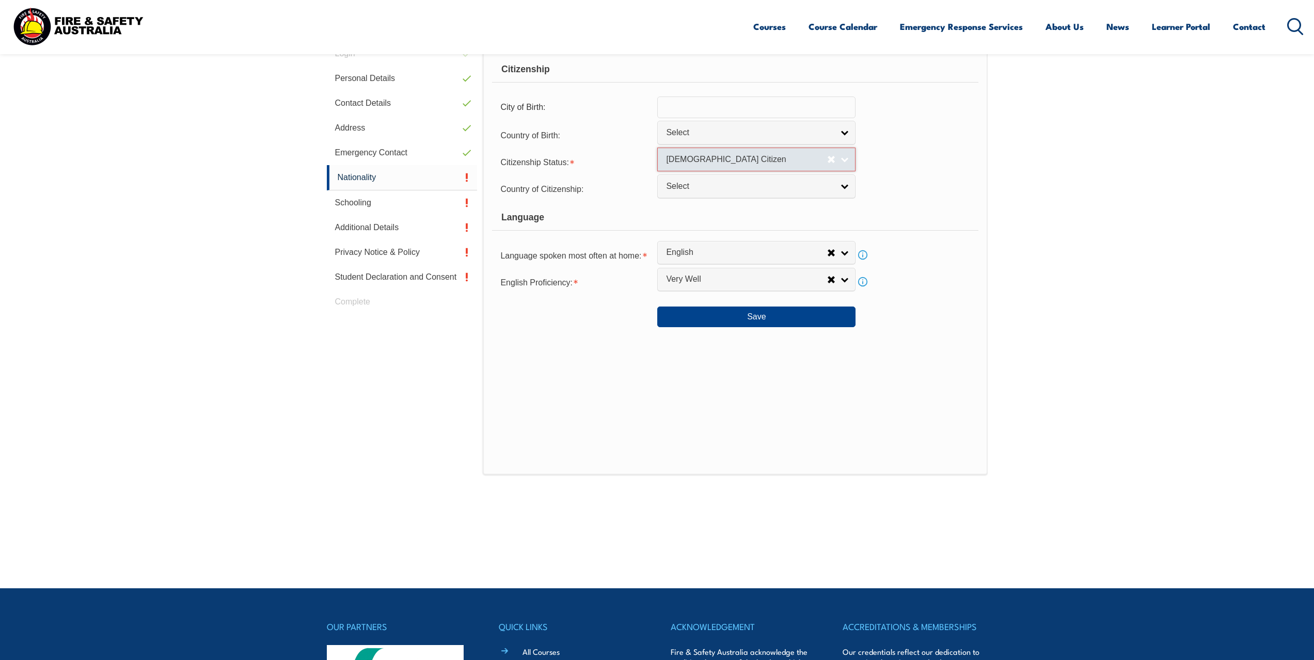
scroll to position [316, 0]
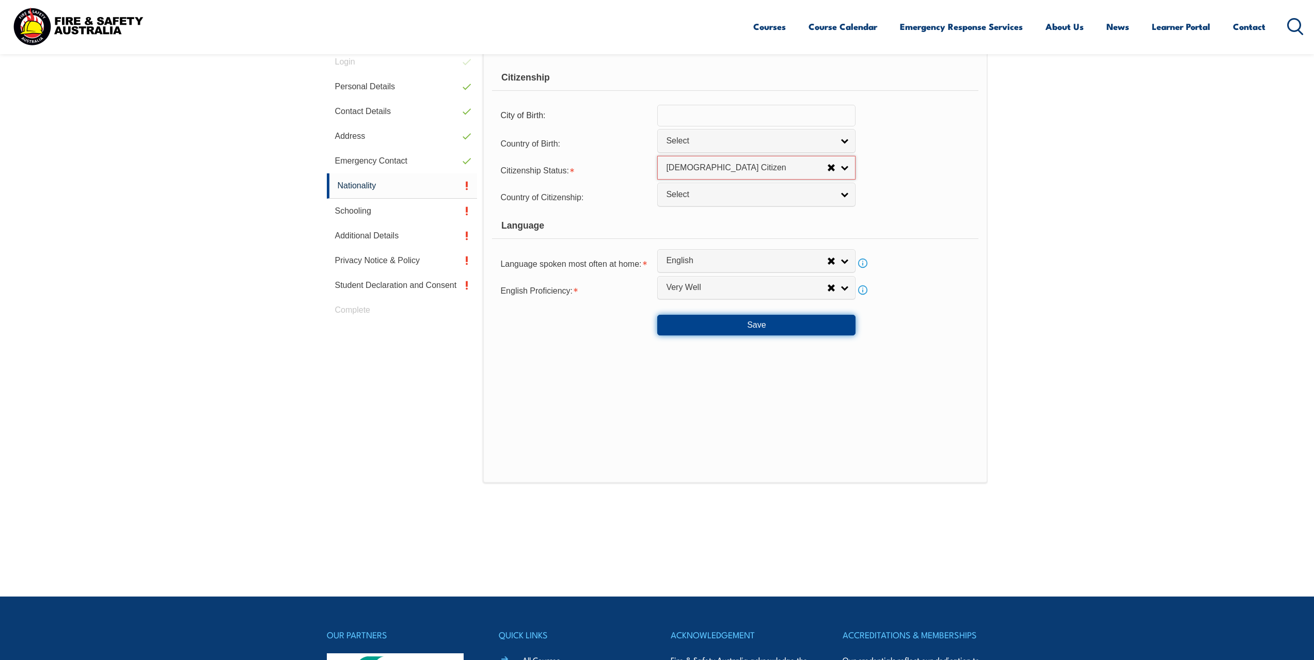
click at [770, 325] on button "Save" at bounding box center [756, 325] width 198 height 21
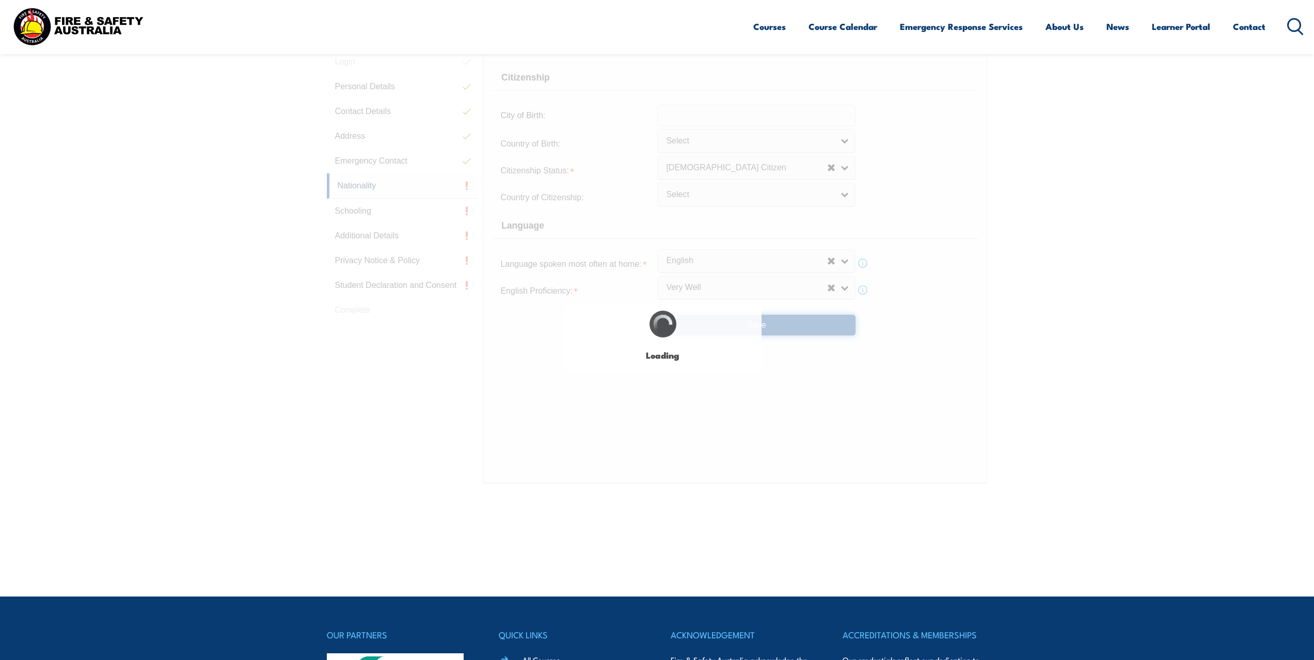
select select "false"
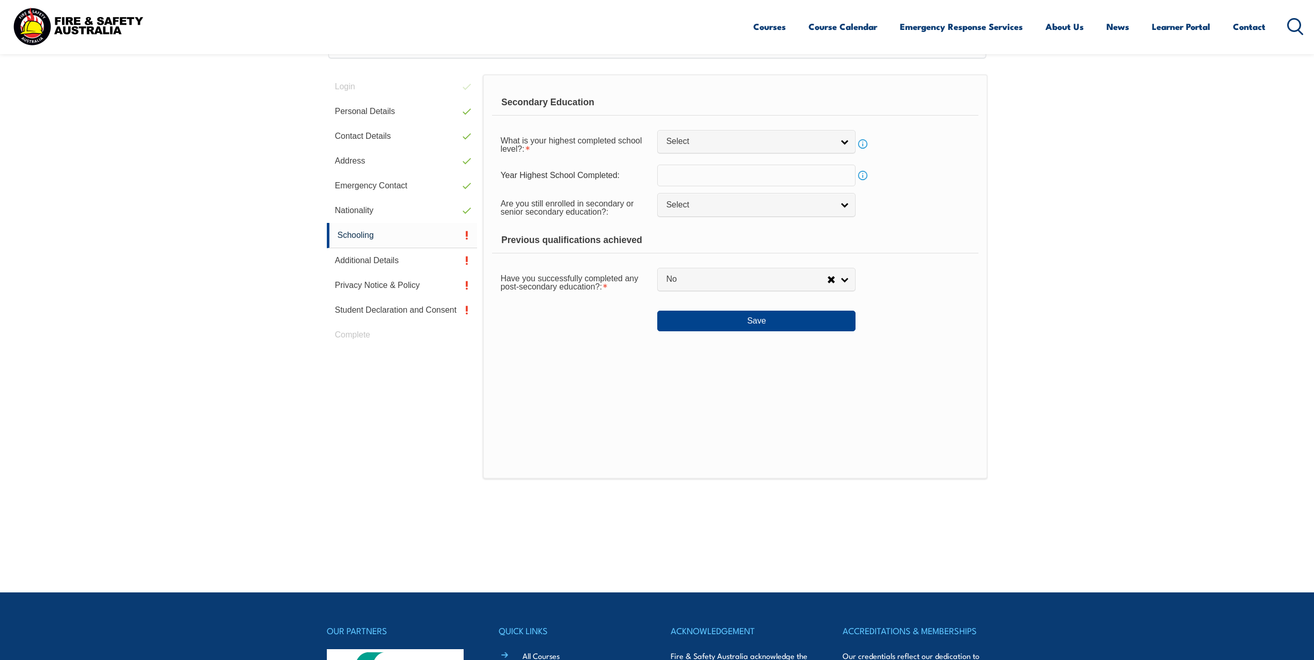
scroll to position [281, 0]
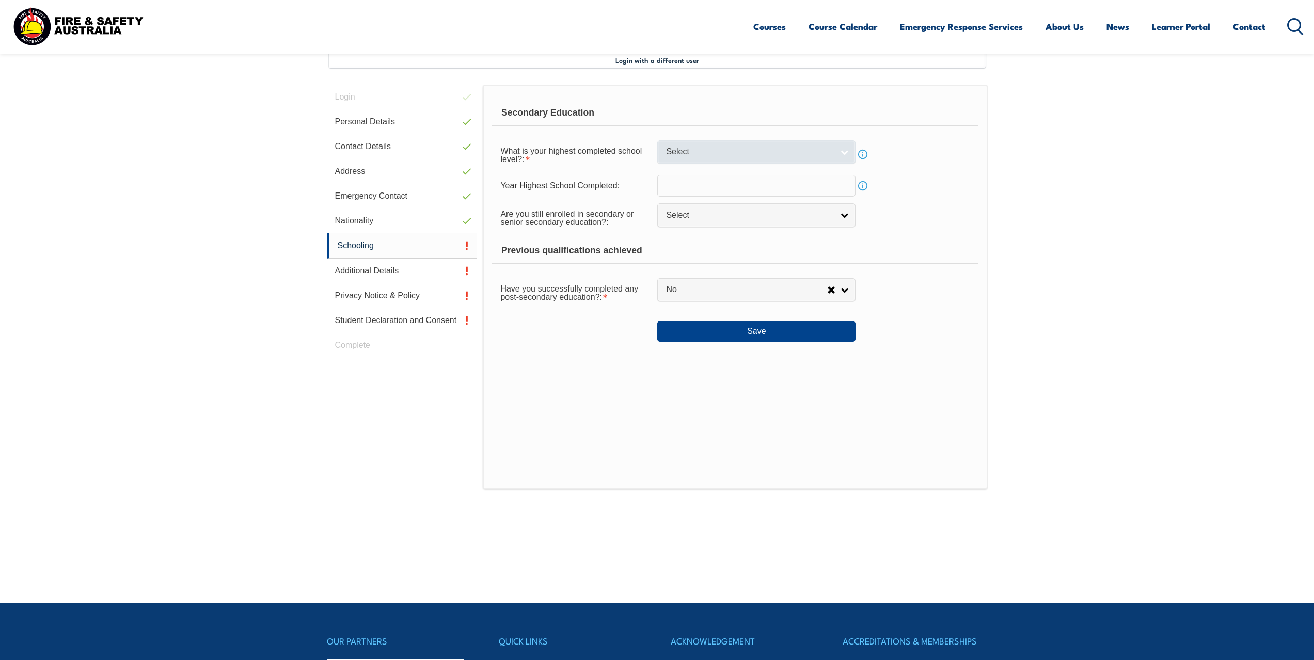
click at [733, 148] on span "Select" at bounding box center [749, 152] width 167 height 11
click at [708, 232] on li "Year 12" at bounding box center [756, 234] width 193 height 13
select select "12"
click at [723, 337] on button "Save" at bounding box center [756, 331] width 198 height 21
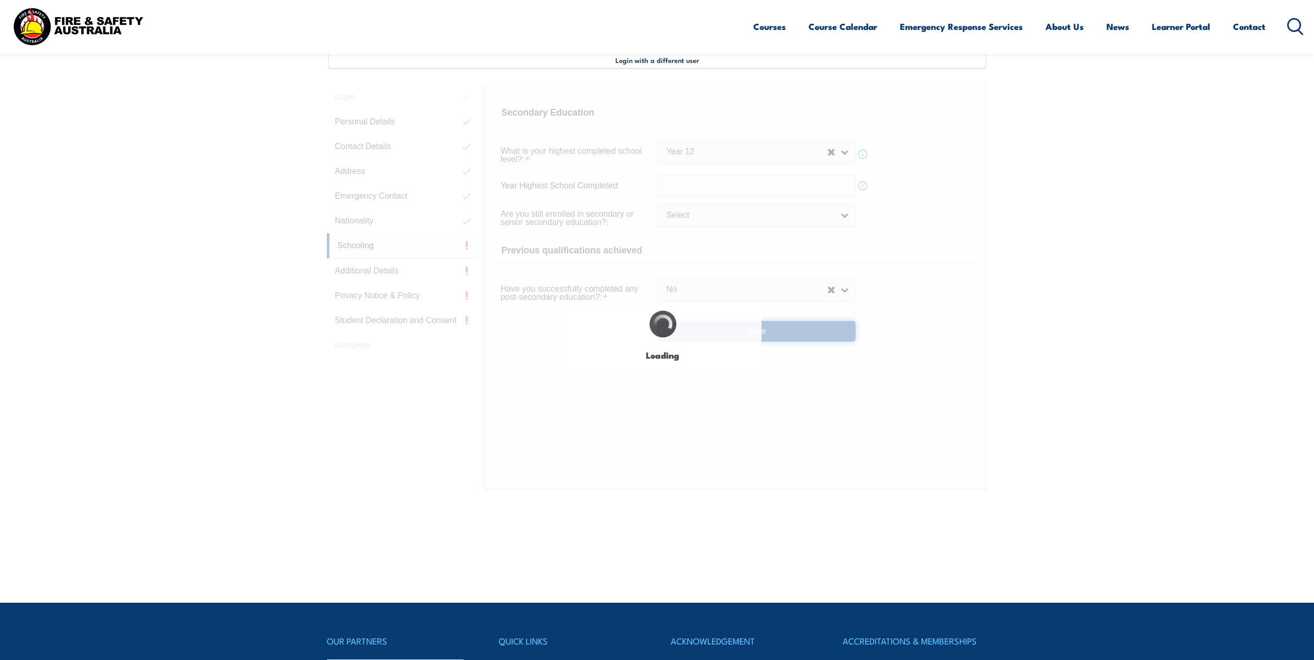
select select
select select "false"
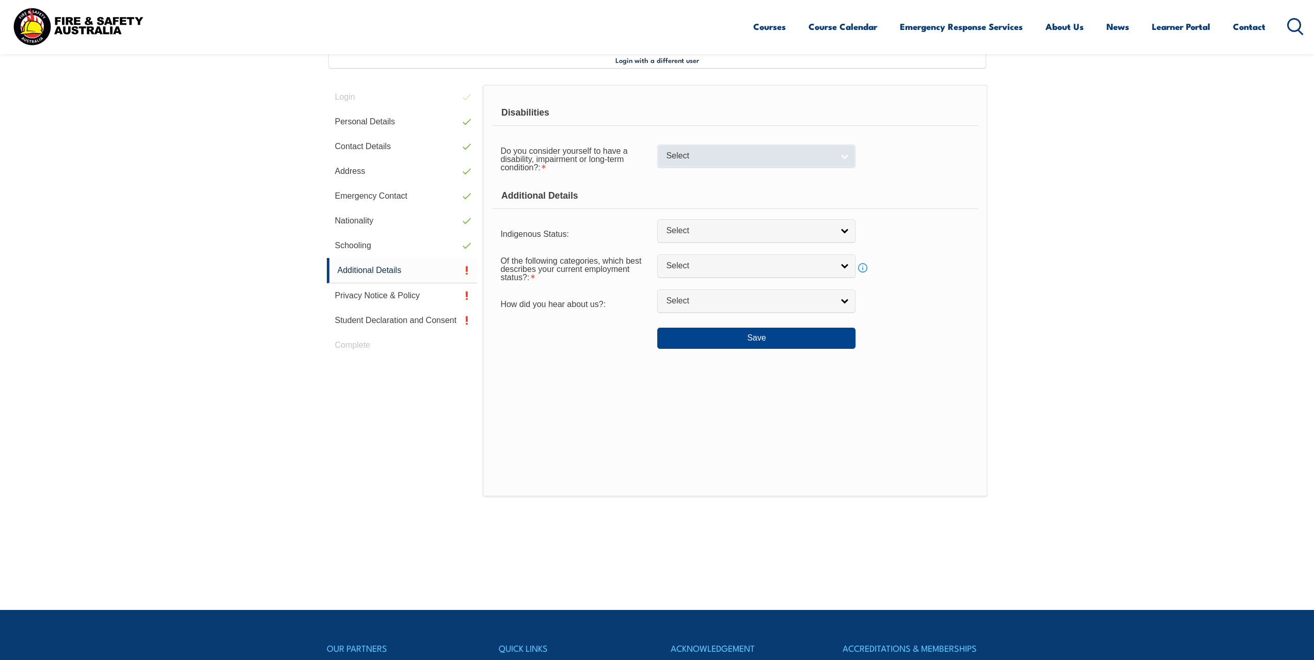
click at [707, 157] on span "Select" at bounding box center [749, 156] width 167 height 11
click at [703, 172] on li "No" at bounding box center [756, 173] width 193 height 13
select select "false"
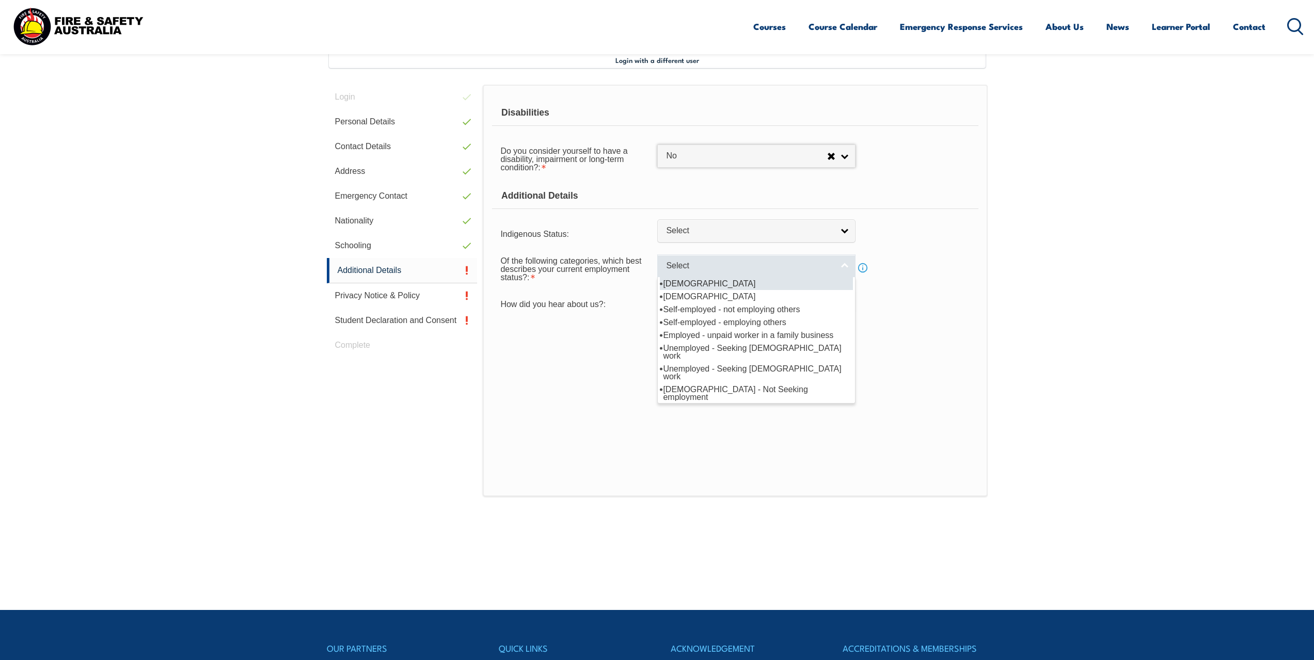
click at [717, 267] on span "Select" at bounding box center [749, 266] width 167 height 11
click at [747, 284] on li "[DEMOGRAPHIC_DATA]" at bounding box center [756, 283] width 193 height 13
select select "1"
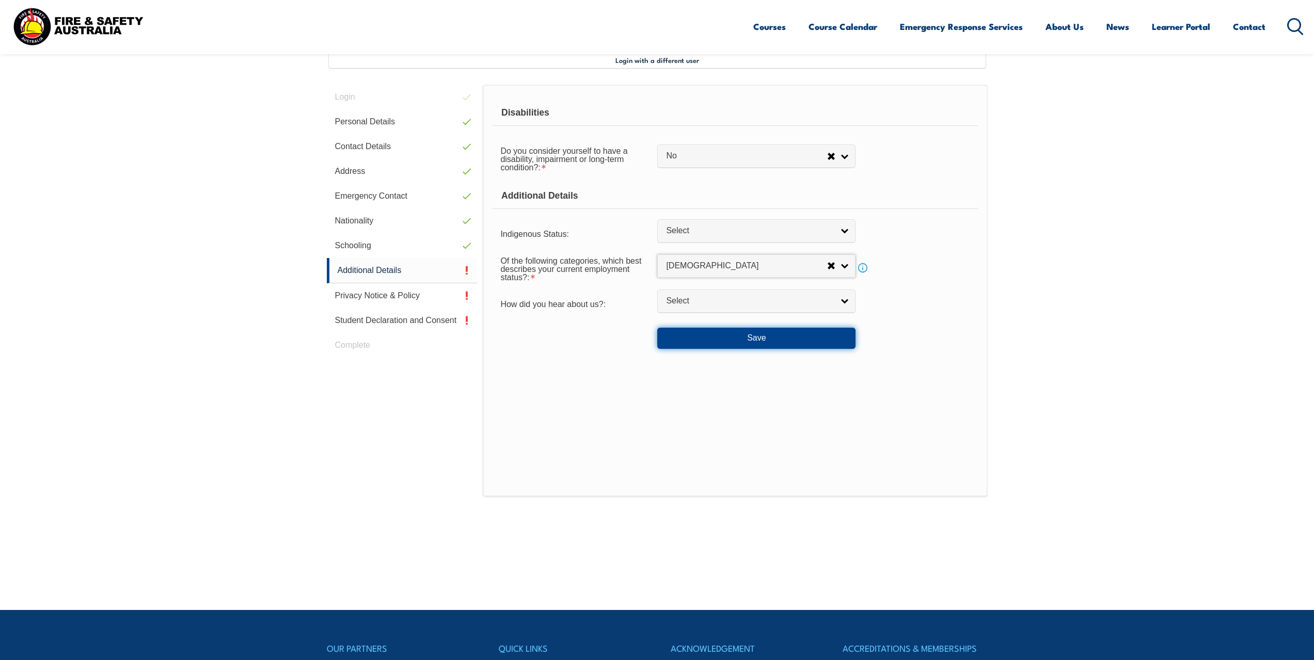
click at [714, 337] on button "Save" at bounding box center [756, 338] width 198 height 21
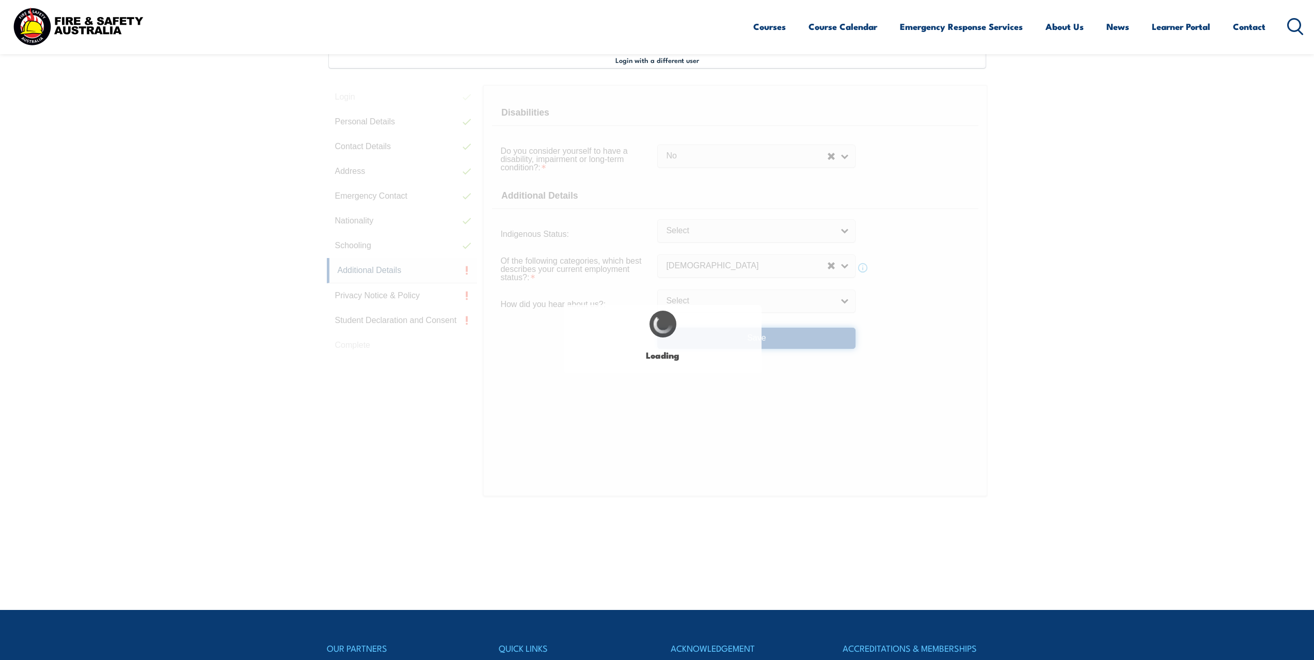
select select "false"
select select
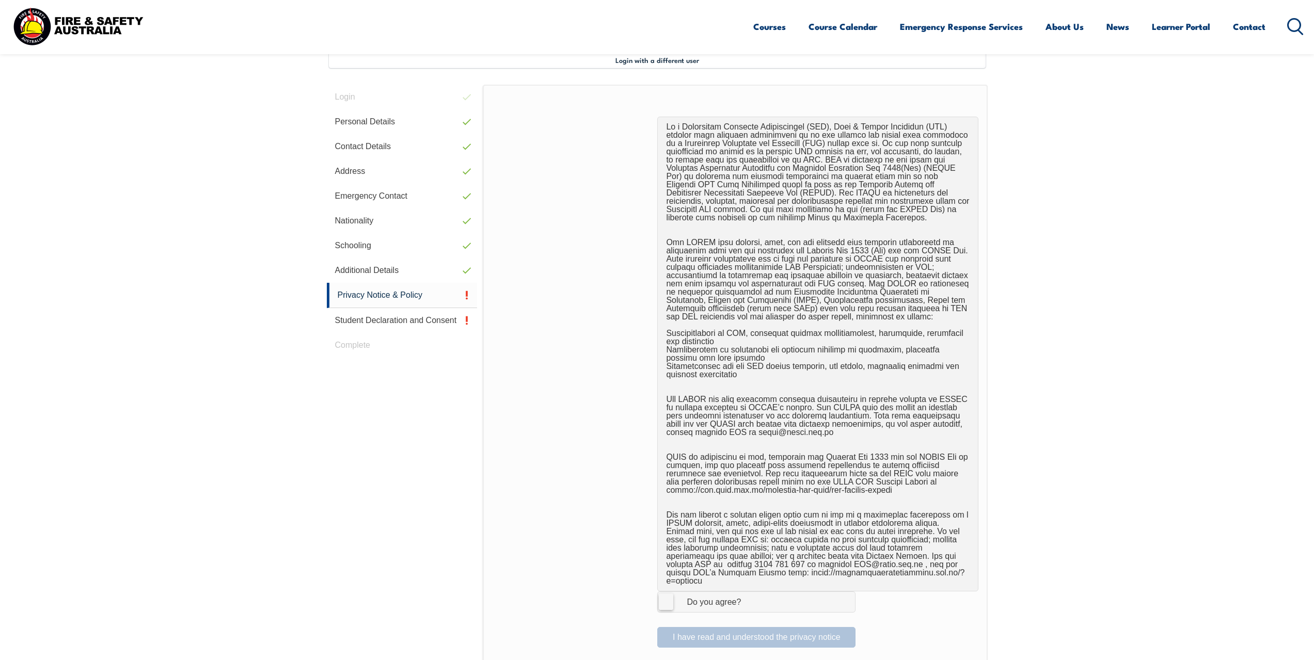
click at [693, 592] on span "I Agree Do you agree?" at bounding box center [703, 602] width 91 height 20
click at [749, 592] on input "I Agree Do you agree?" at bounding box center [758, 602] width 18 height 20
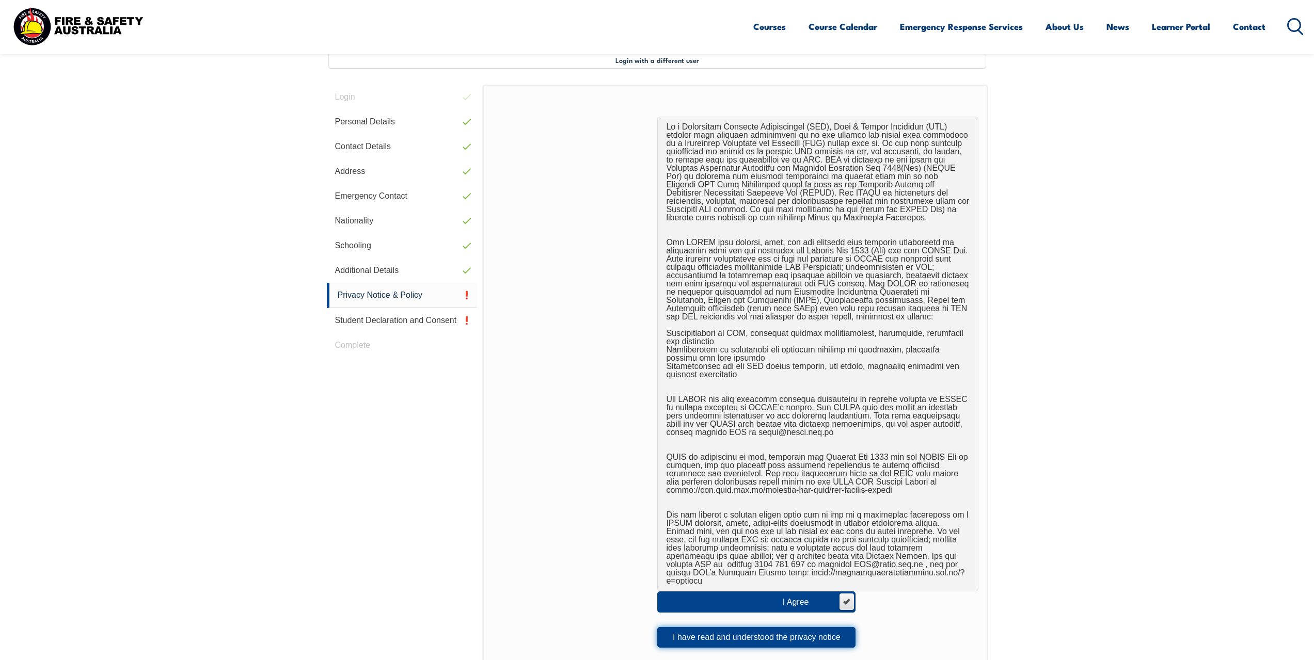
click at [709, 627] on button "I have read and understood the privacy notice" at bounding box center [756, 637] width 198 height 21
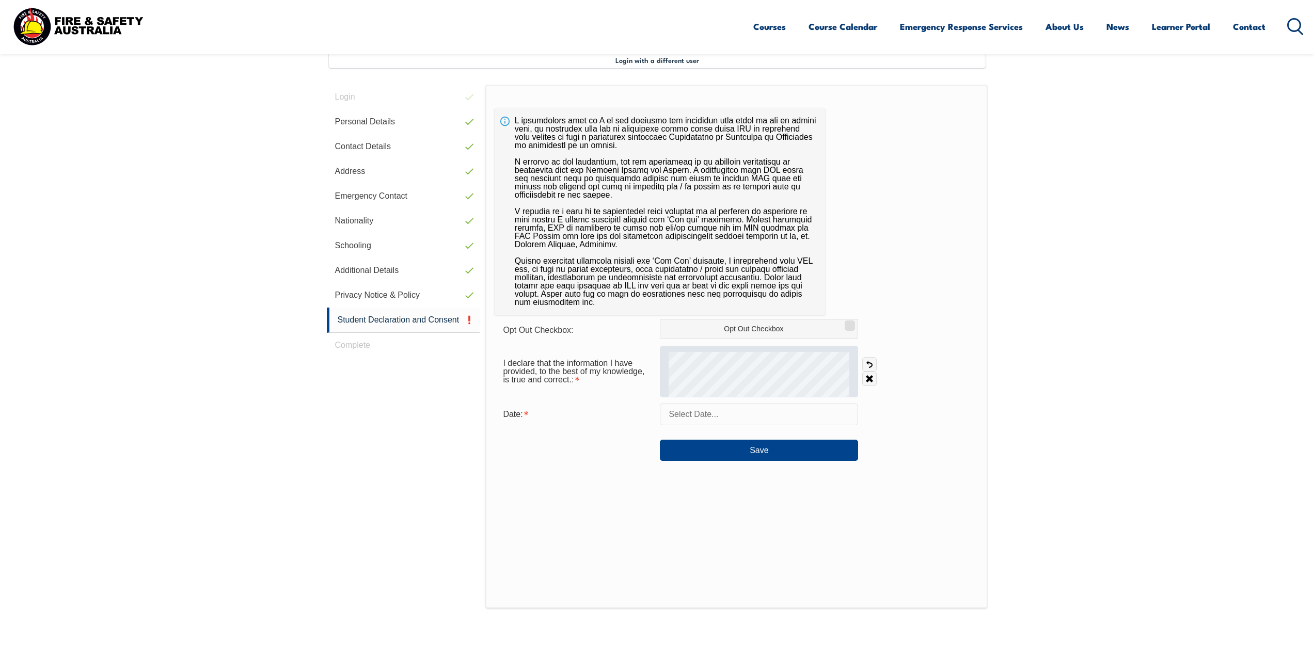
click at [856, 375] on div at bounding box center [759, 372] width 198 height 52
click at [705, 411] on input "text" at bounding box center [759, 415] width 198 height 22
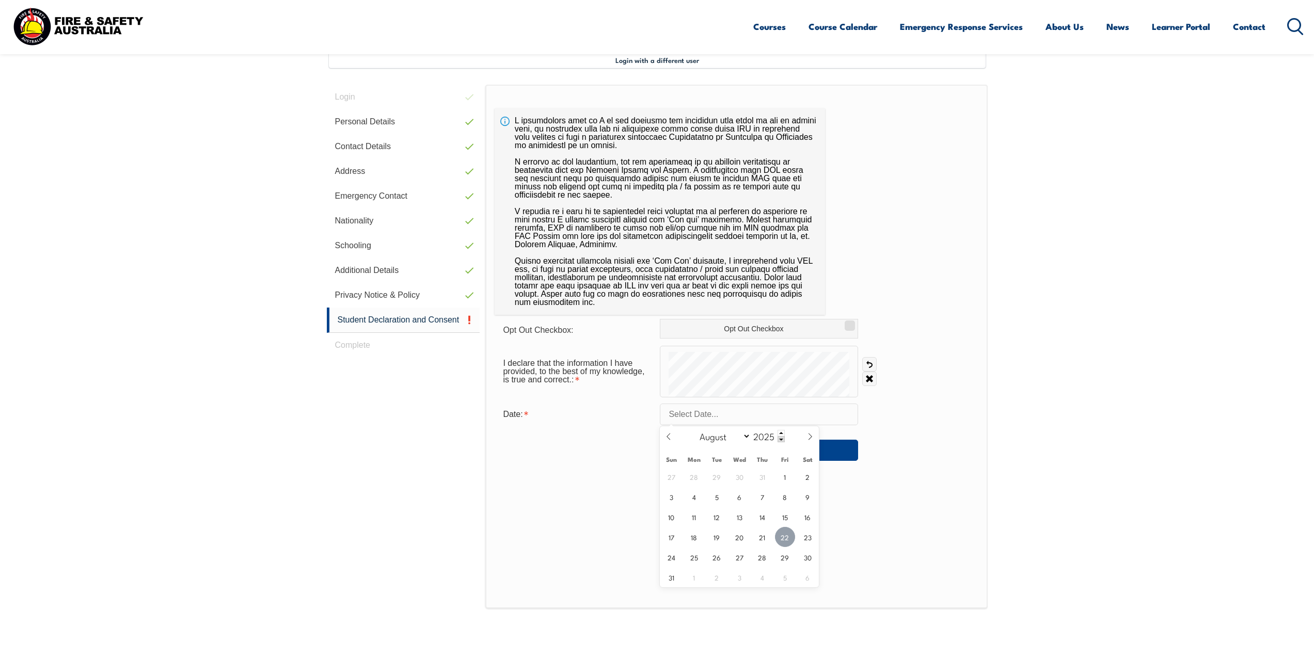
click at [786, 536] on span "22" at bounding box center [785, 537] width 20 height 20
type input "August 22, 2025"
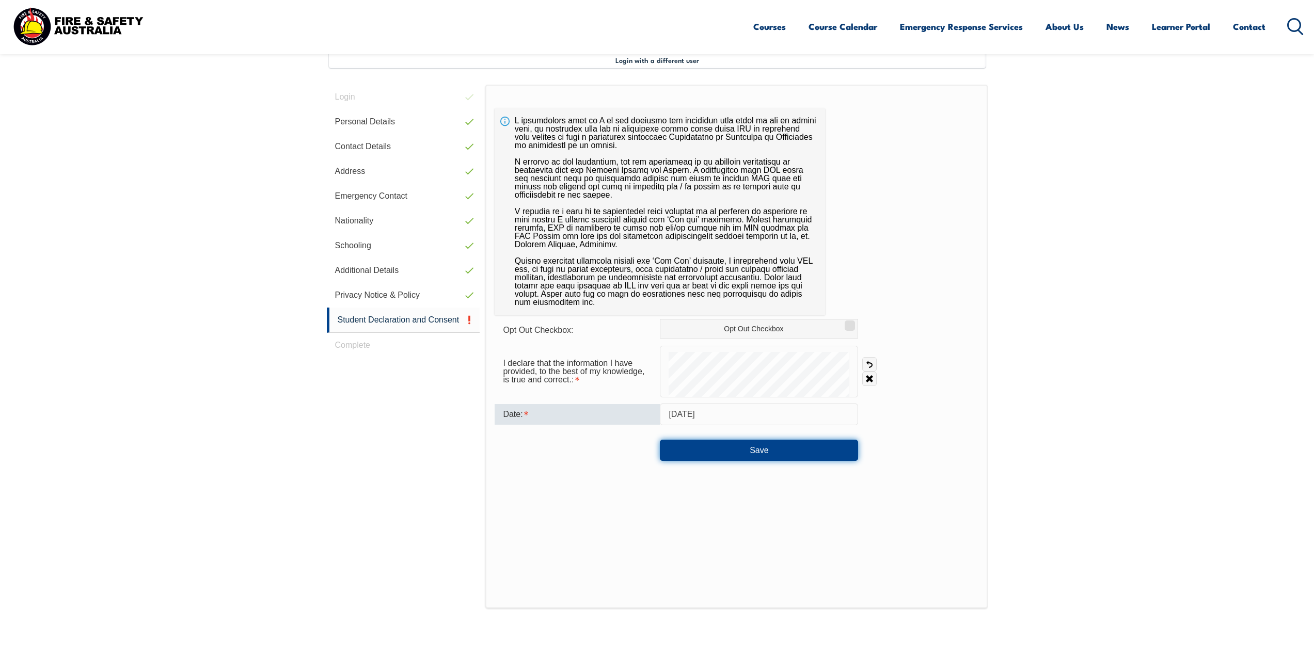
click at [763, 452] on button "Save" at bounding box center [759, 450] width 198 height 21
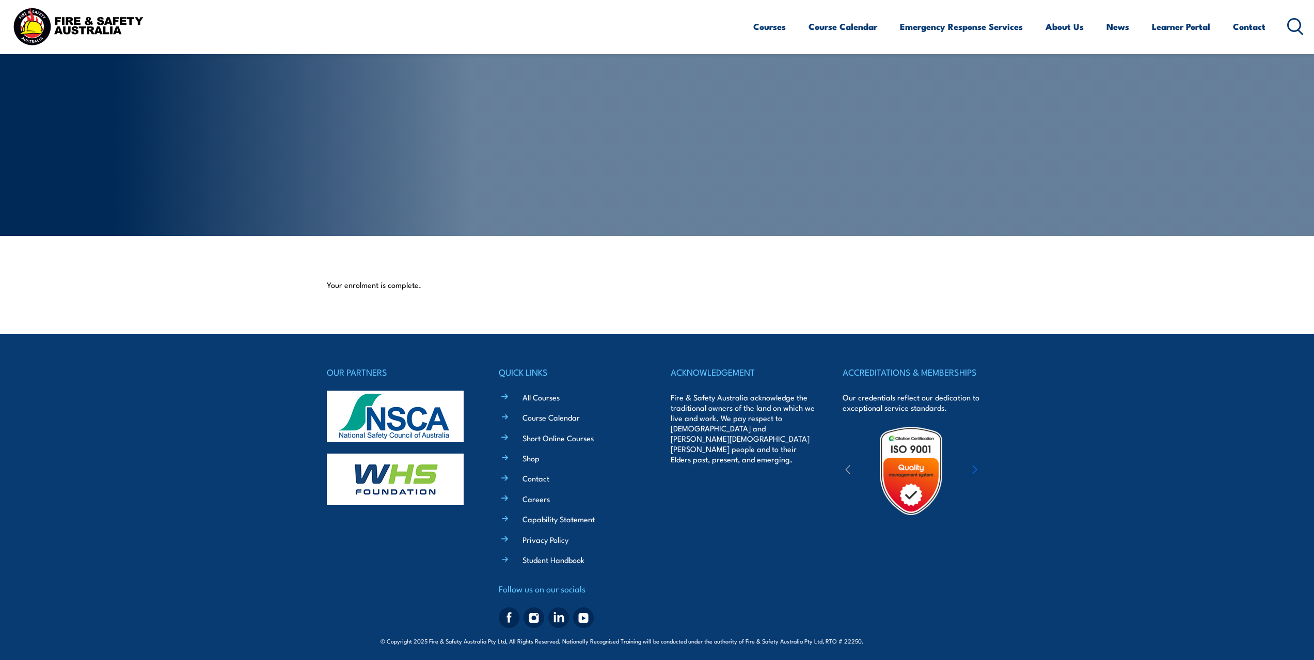
scroll to position [63, 0]
